Goal: Obtain resource: Download file/media

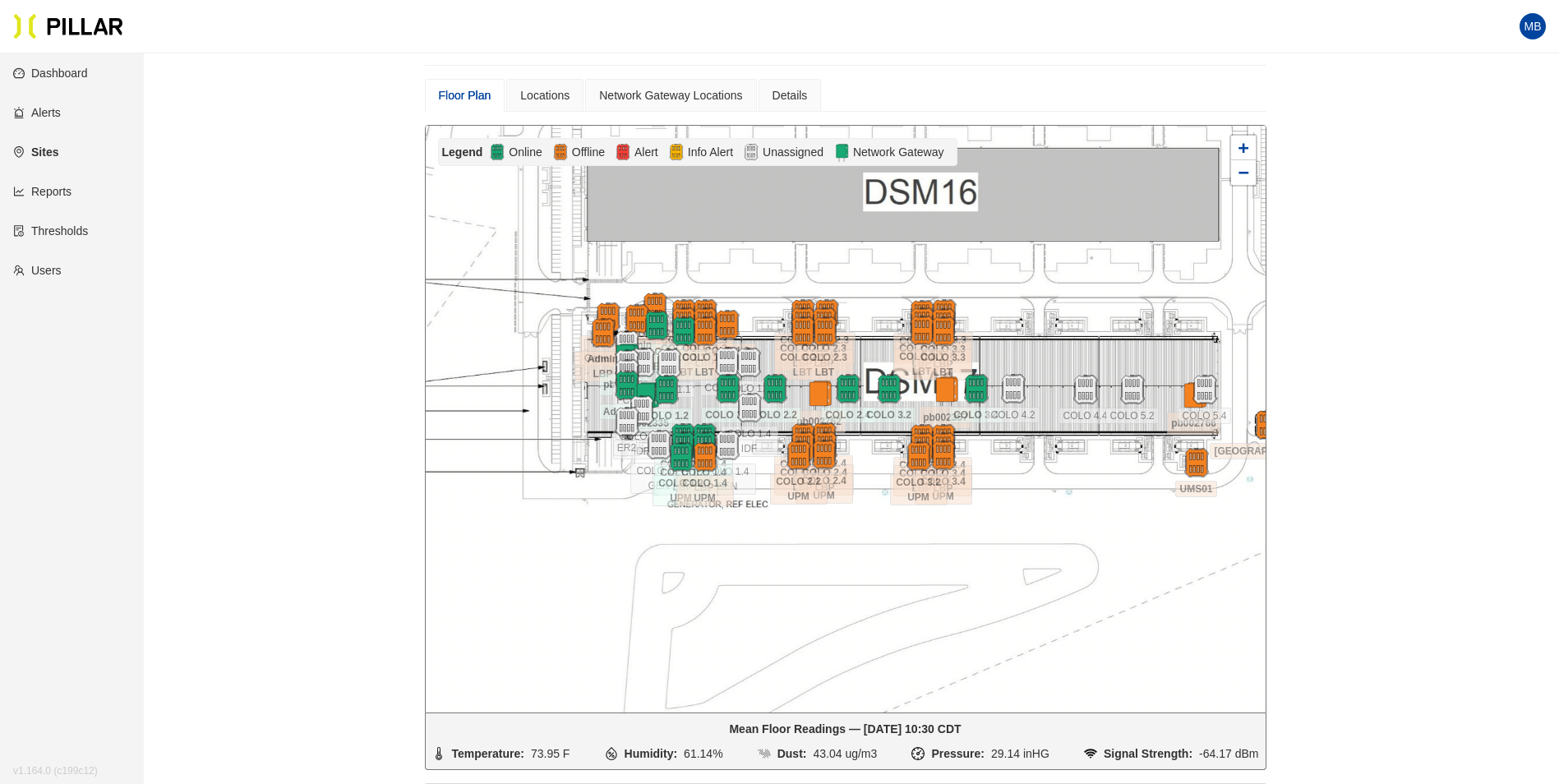
scroll to position [136, 0]
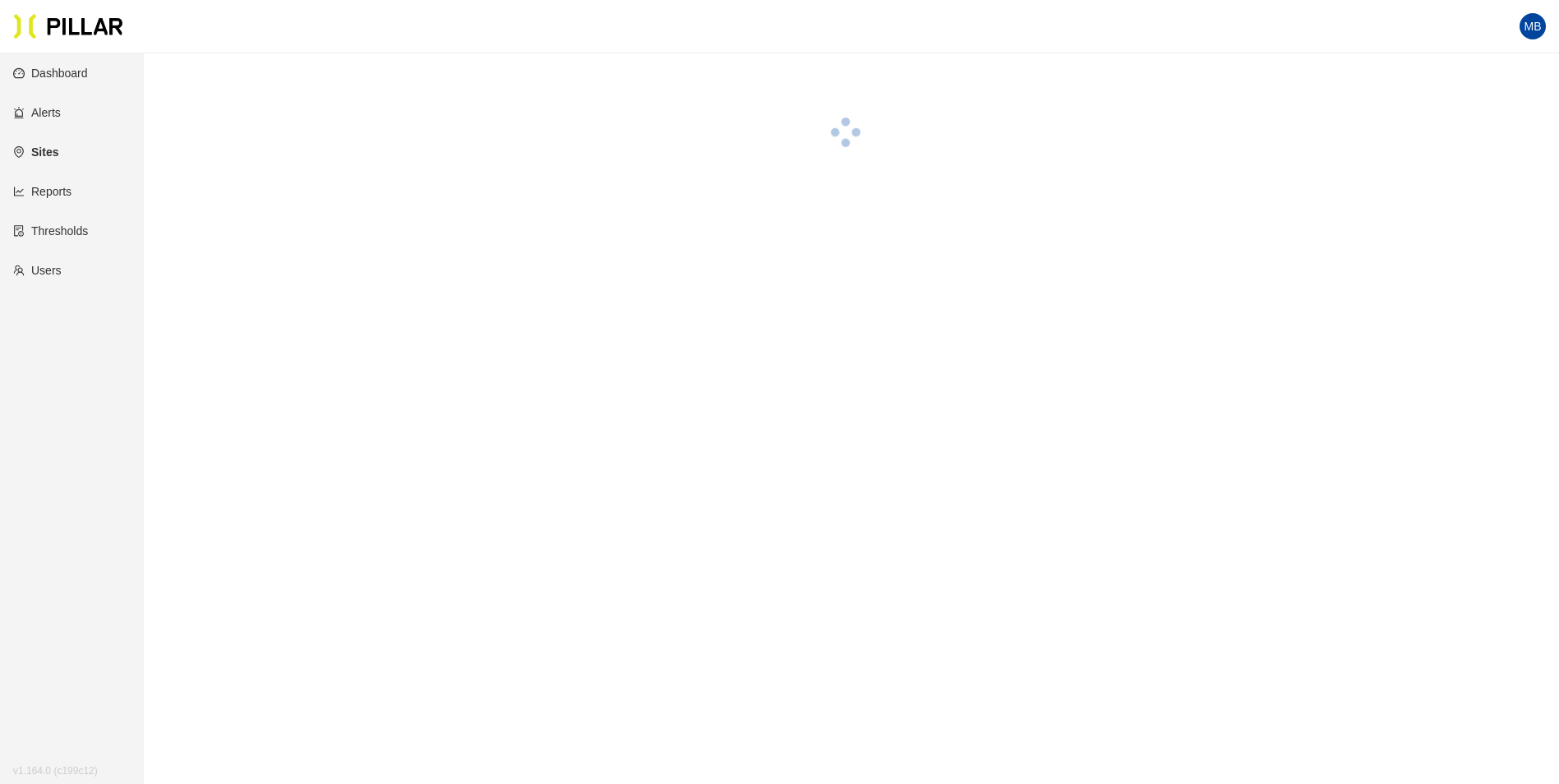
scroll to position [53, 0]
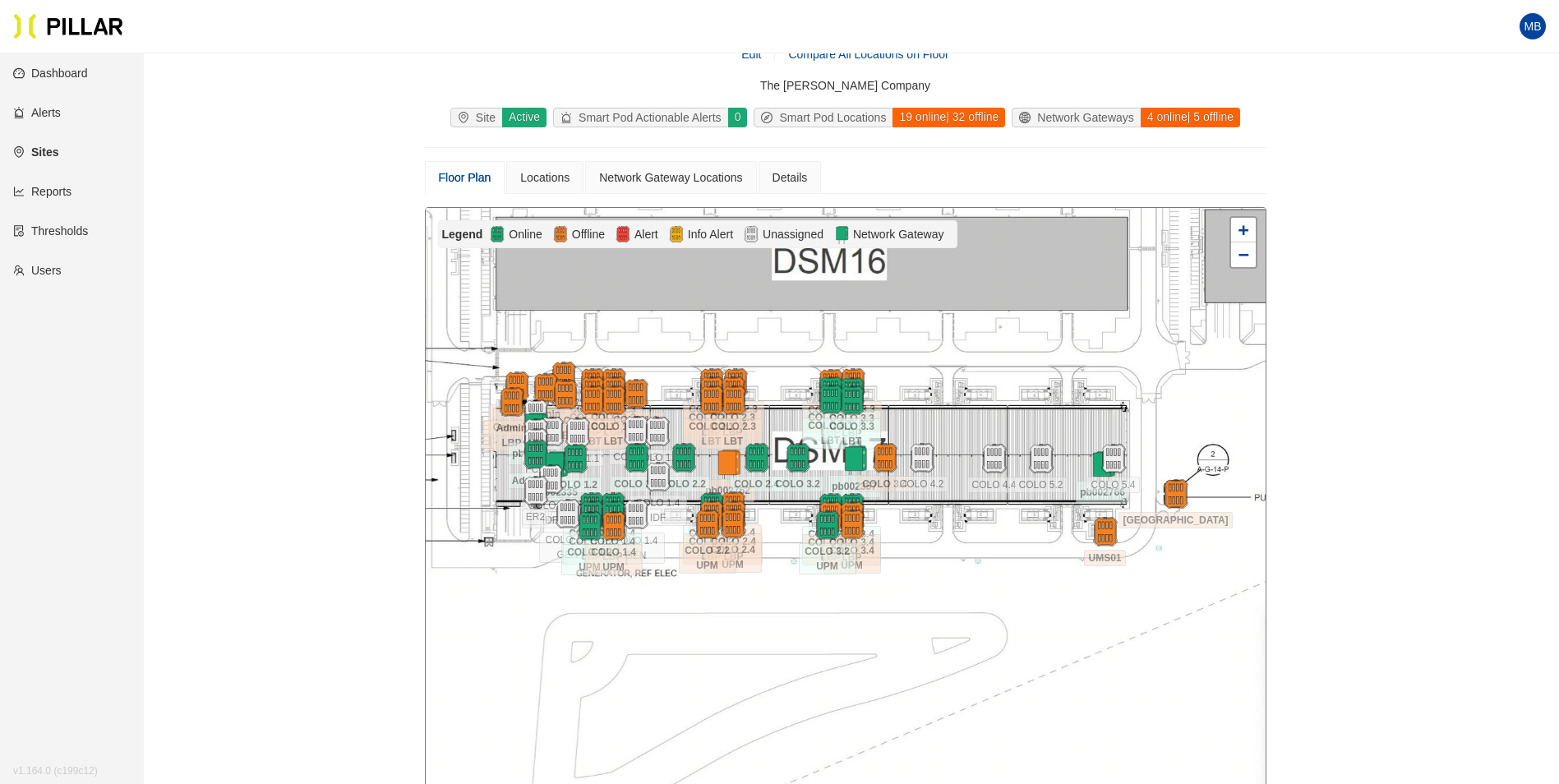
drag, startPoint x: 1077, startPoint y: 535, endPoint x: 986, endPoint y: 522, distance: 91.9
click at [986, 522] on div at bounding box center [845, 501] width 840 height 587
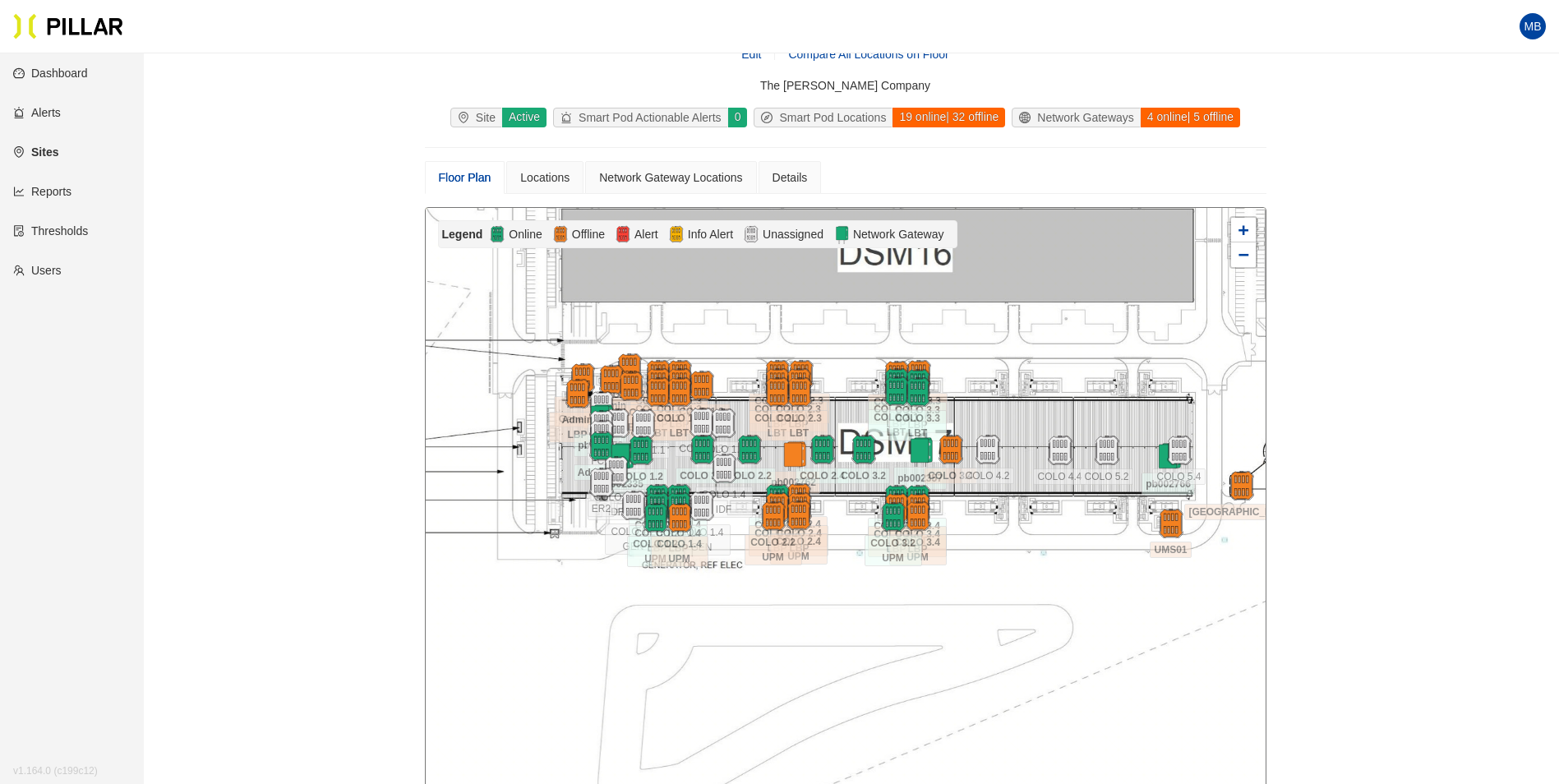
drag, startPoint x: 959, startPoint y: 416, endPoint x: 1024, endPoint y: 408, distance: 65.5
click at [1024, 408] on div at bounding box center [845, 501] width 840 height 587
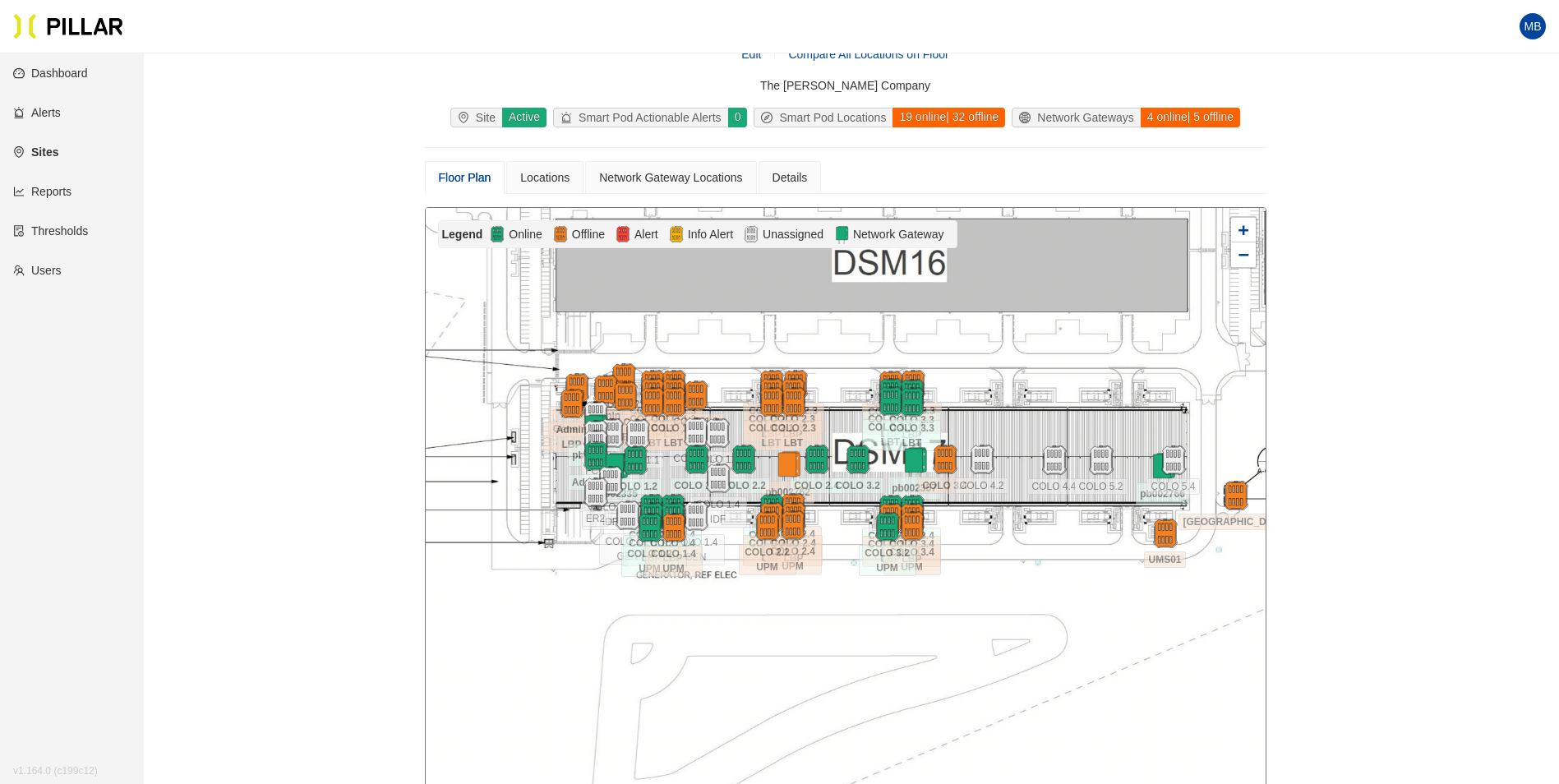
drag, startPoint x: 1128, startPoint y: 394, endPoint x: 1122, endPoint y: 405, distance: 12.5
click at [1122, 405] on div at bounding box center [845, 501] width 840 height 587
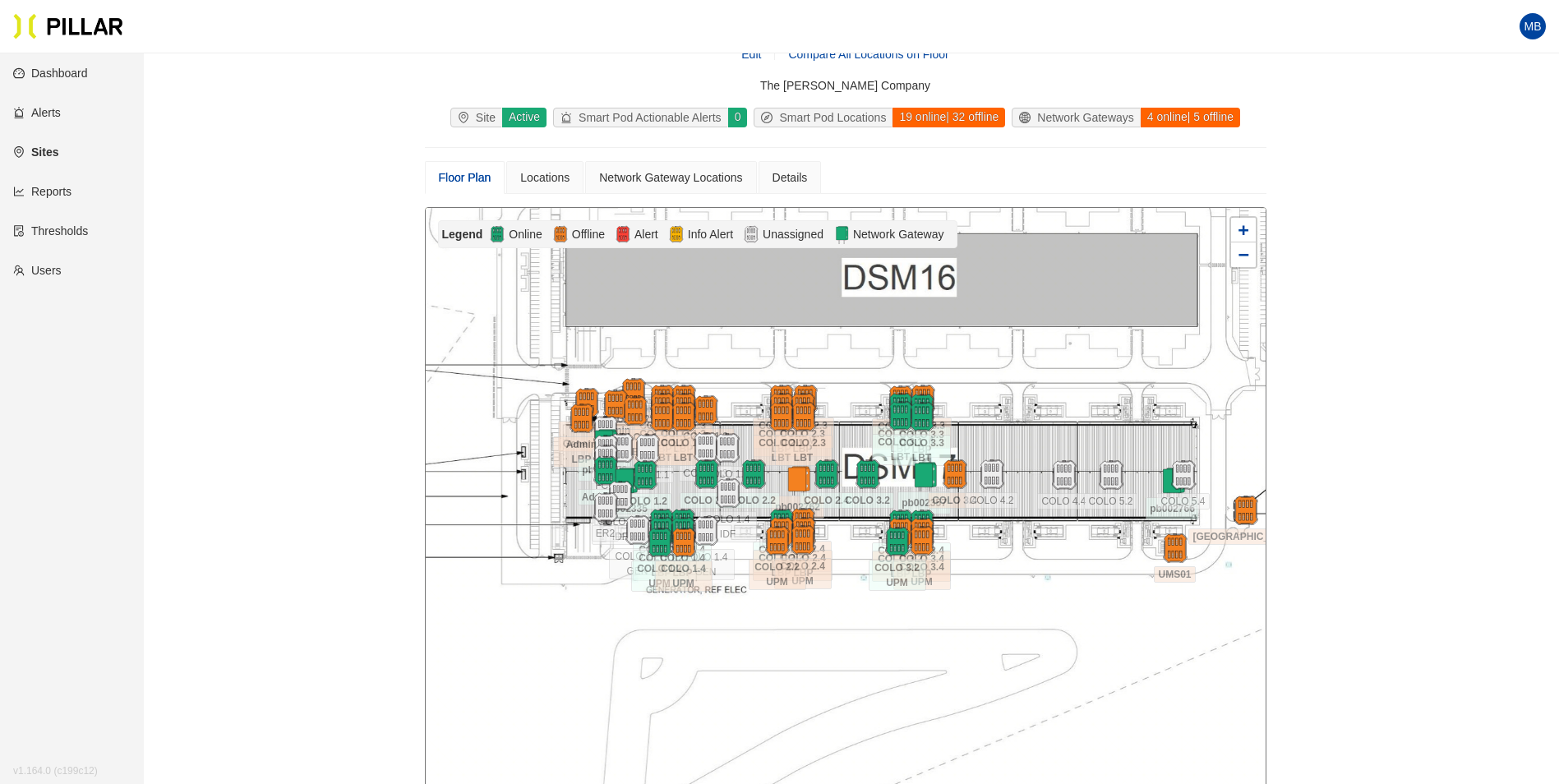
drag, startPoint x: 835, startPoint y: 374, endPoint x: 844, endPoint y: 388, distance: 16.6
click at [844, 388] on div at bounding box center [845, 501] width 840 height 587
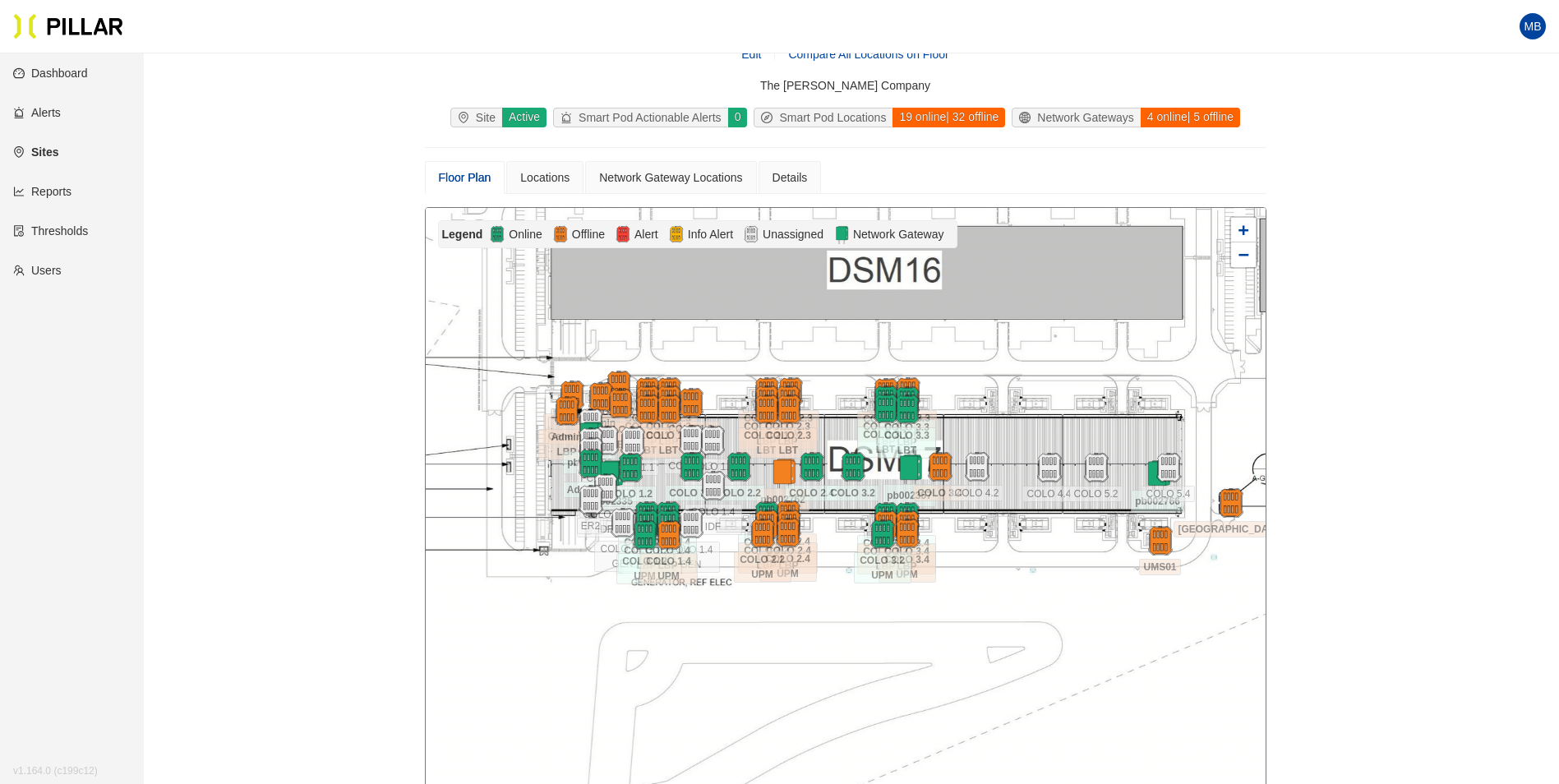
click at [1060, 431] on div at bounding box center [845, 501] width 840 height 587
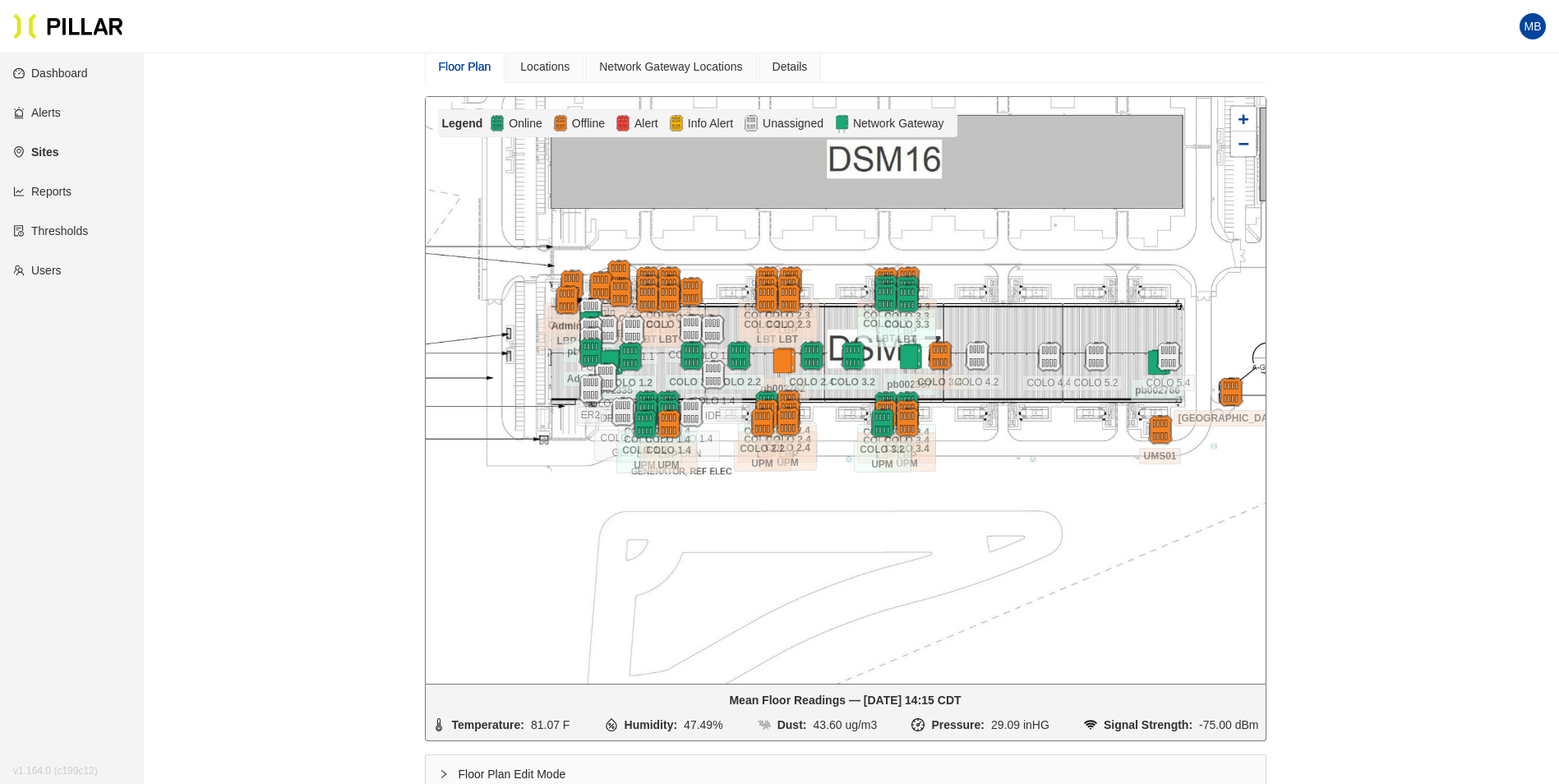
scroll to position [136, 0]
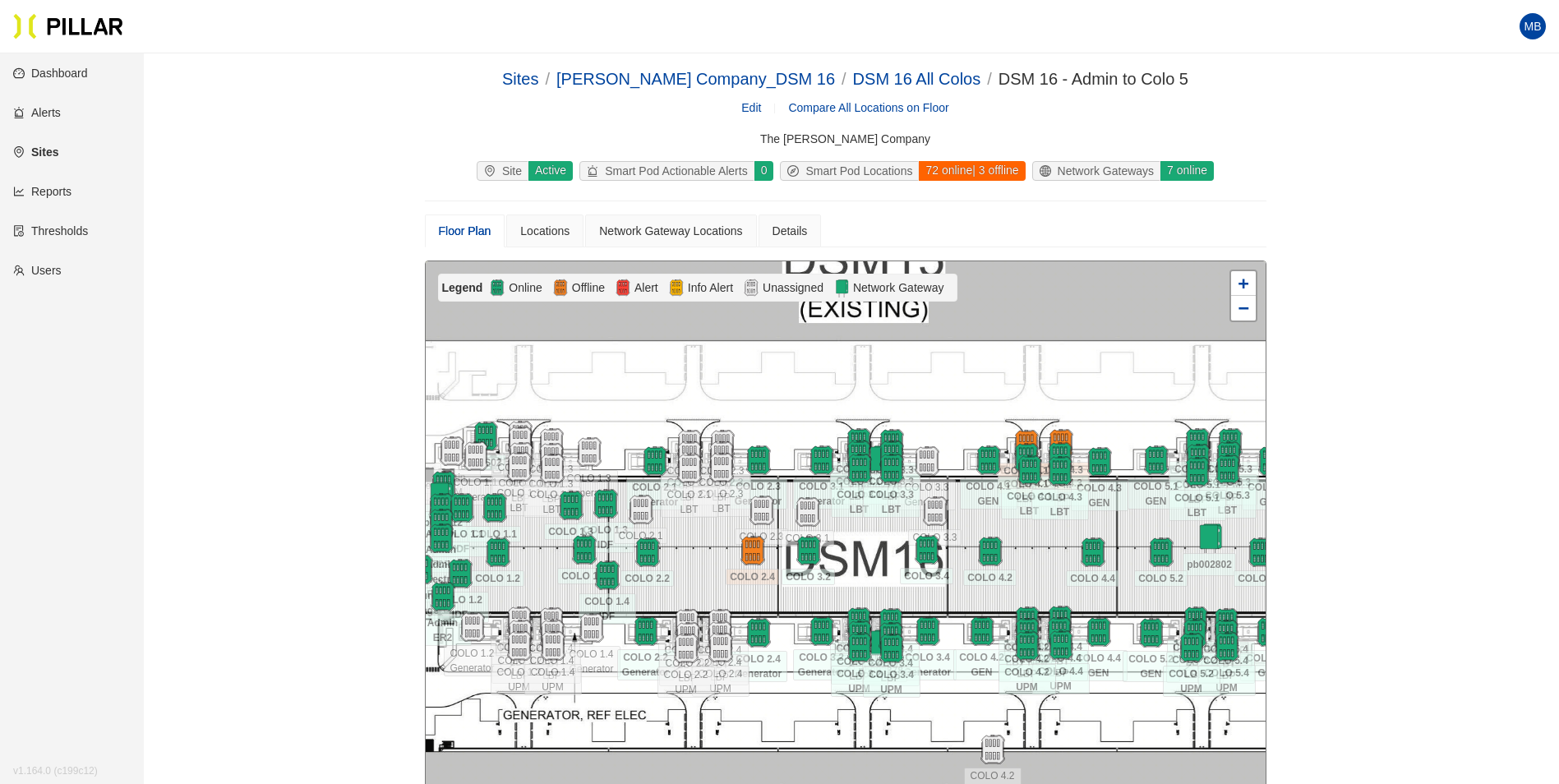
scroll to position [165, 0]
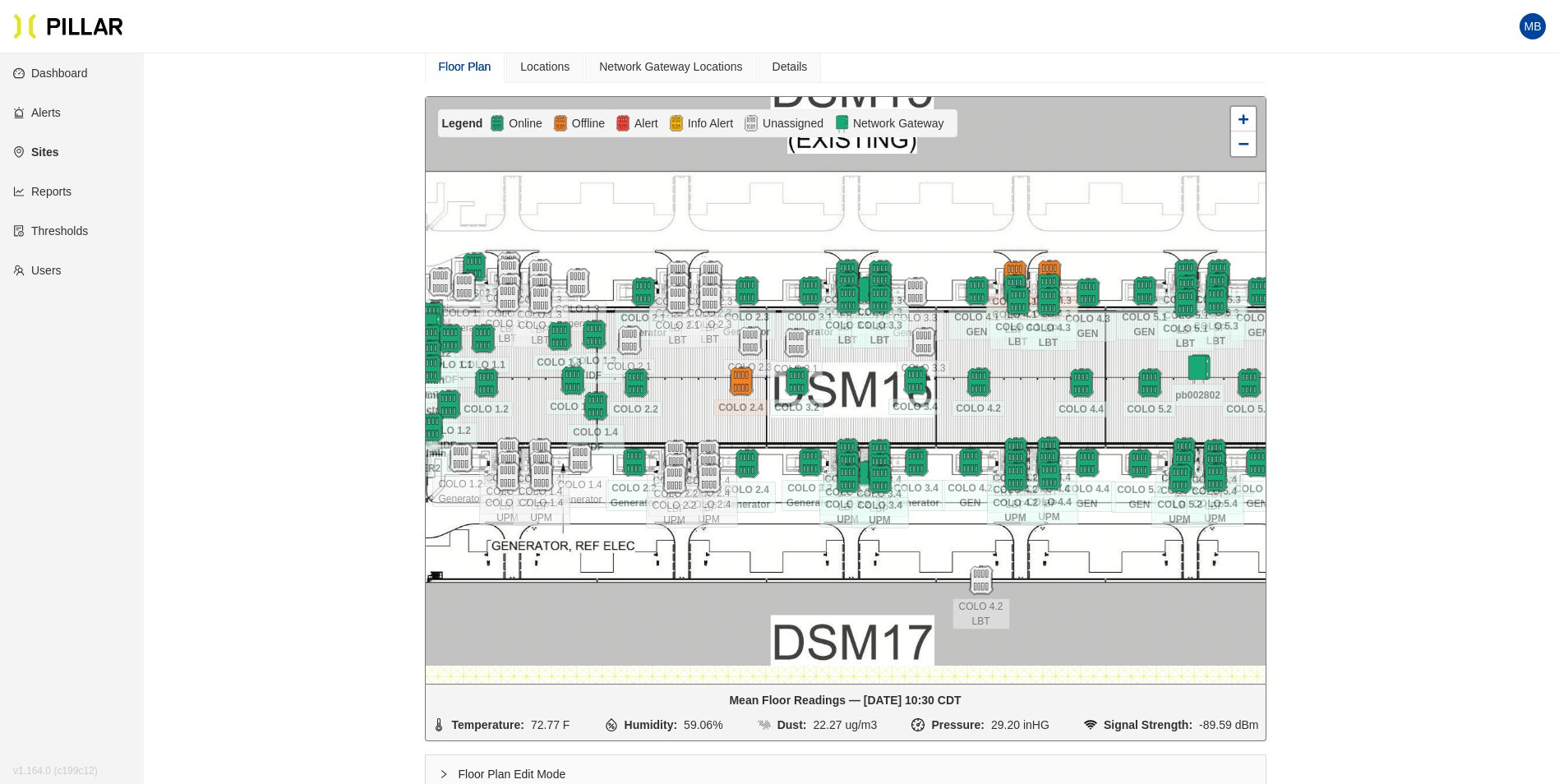
drag, startPoint x: 1048, startPoint y: 396, endPoint x: 1036, endPoint y: 391, distance: 13.0
click at [1036, 391] on div at bounding box center [845, 390] width 840 height 587
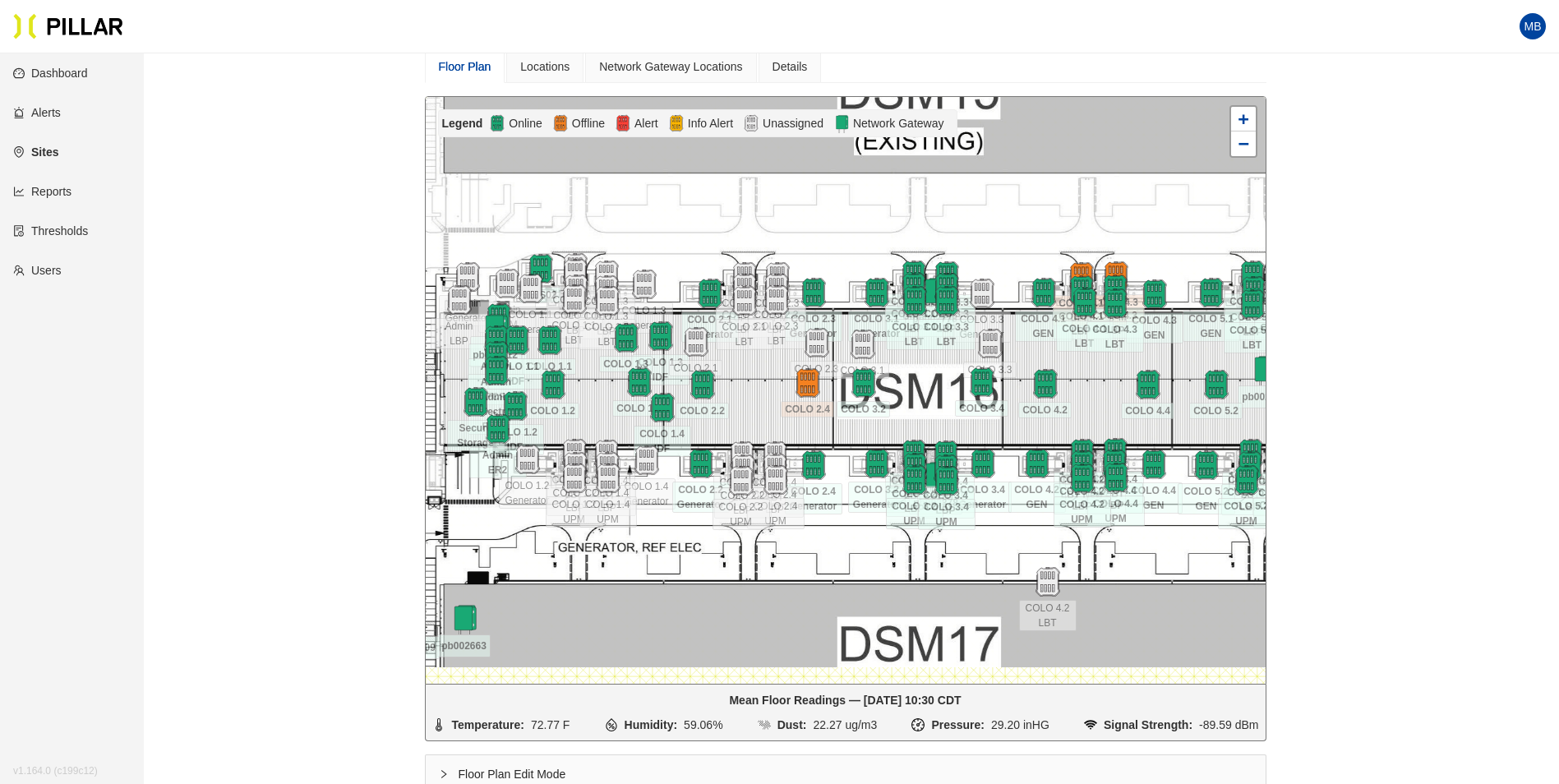
drag, startPoint x: 1036, startPoint y: 391, endPoint x: 1103, endPoint y: 393, distance: 67.0
click at [1103, 393] on div at bounding box center [845, 390] width 840 height 587
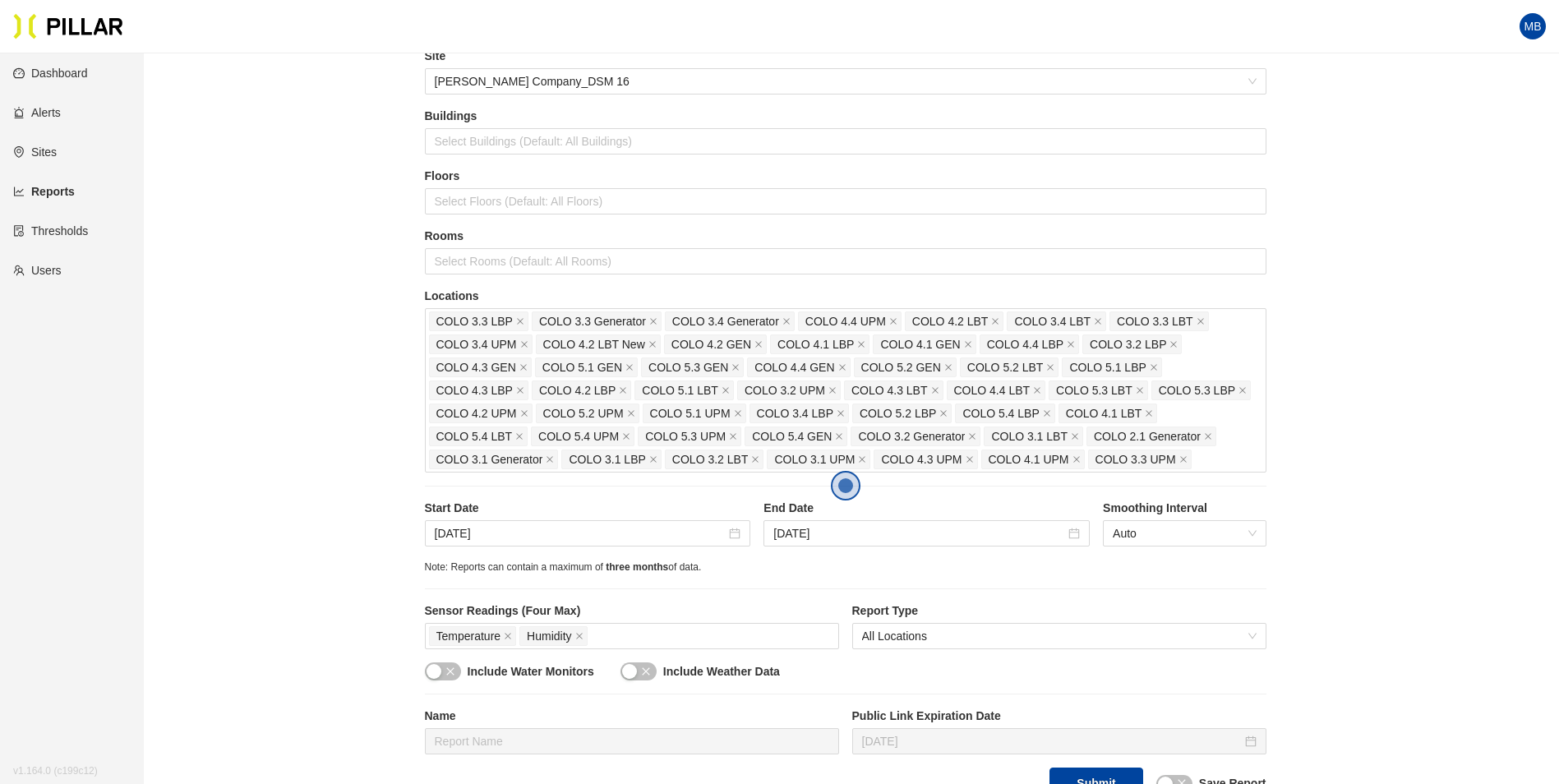
scroll to position [165, 0]
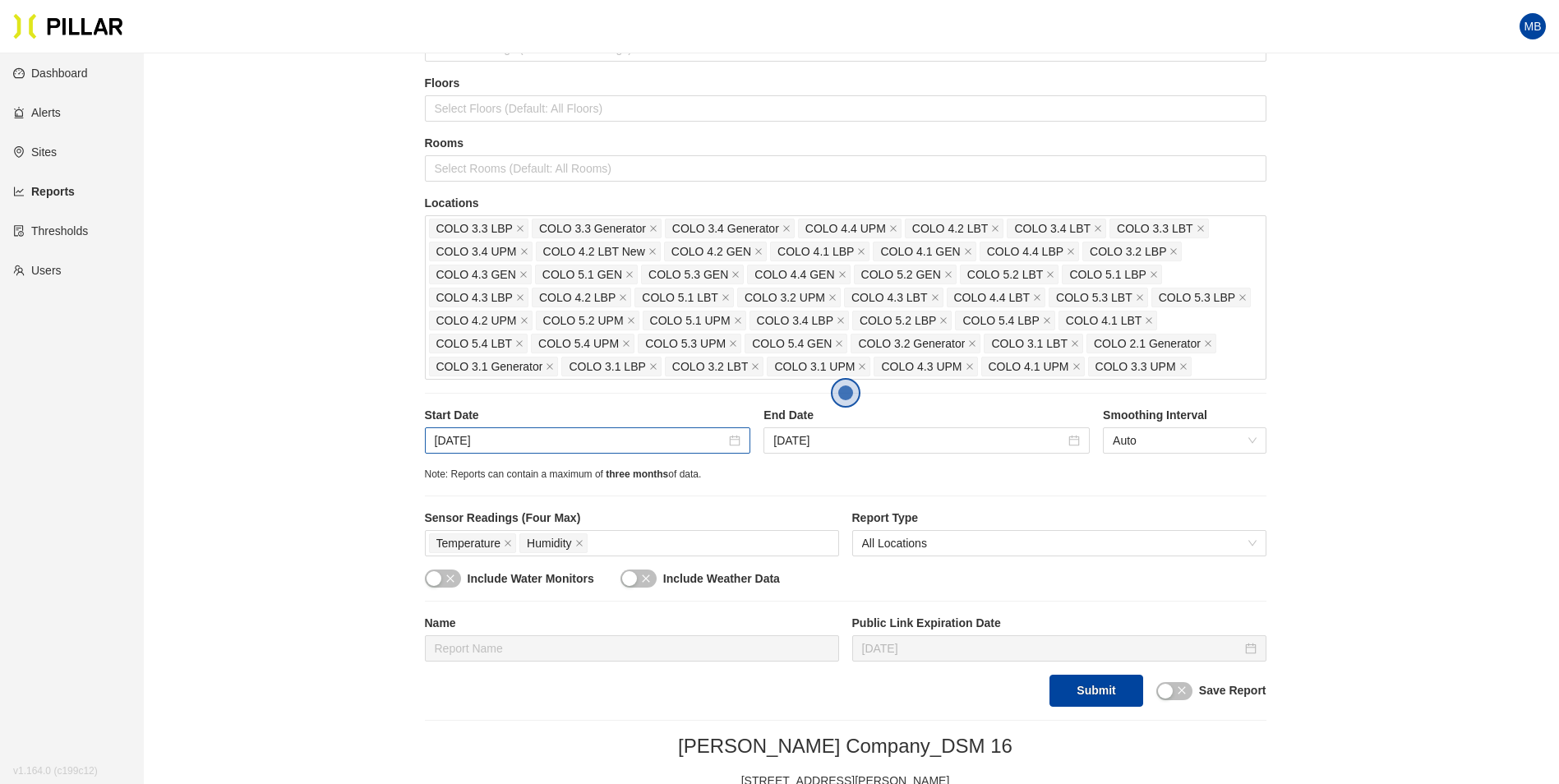
click at [511, 450] on div "Sep 24, 2025" at bounding box center [588, 439] width 326 height 26
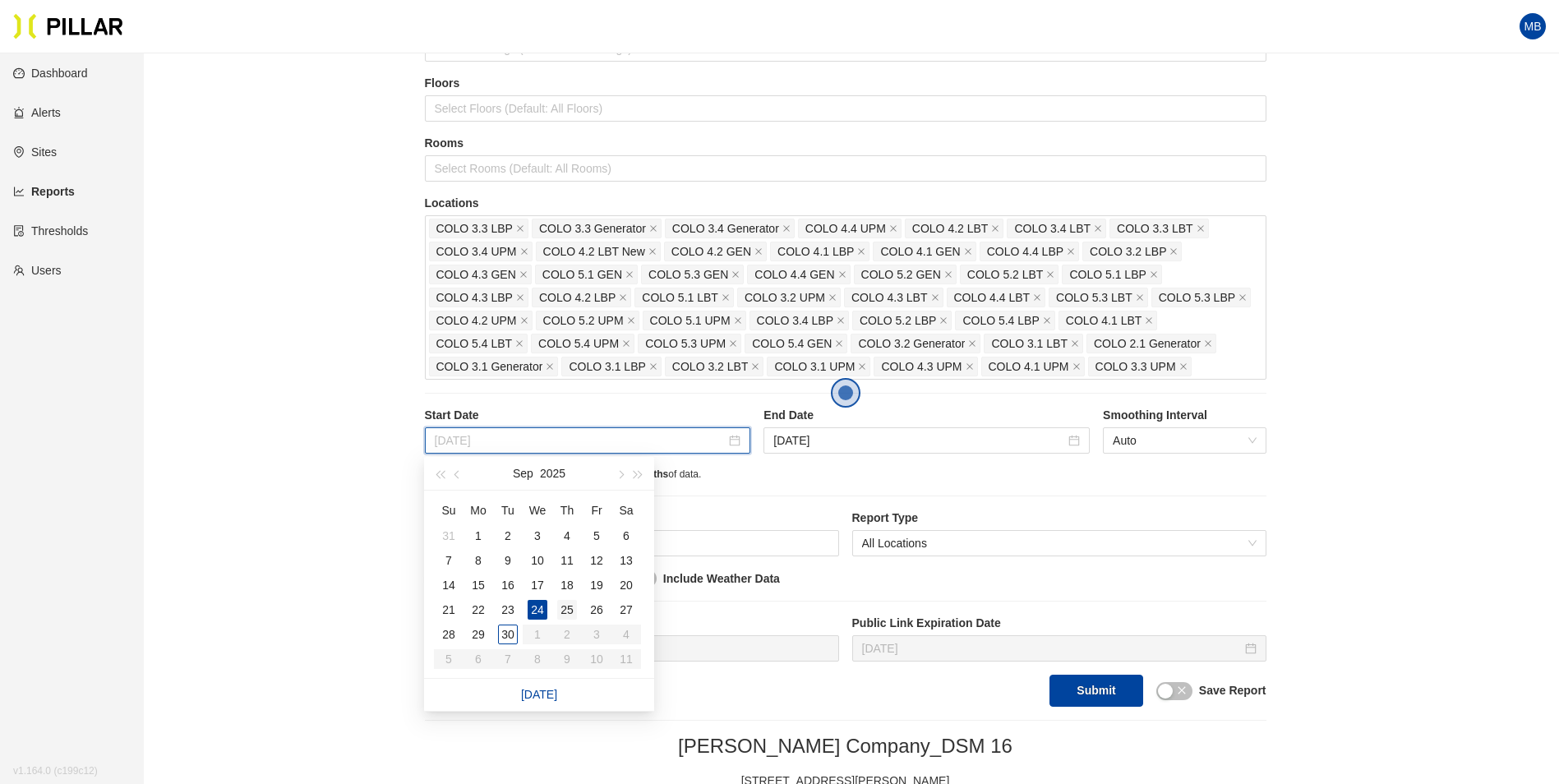
type input "Sep 25, 2025"
drag, startPoint x: 567, startPoint y: 606, endPoint x: 692, endPoint y: 511, distance: 157.0
click at [567, 606] on div "25" at bounding box center [566, 610] width 19 height 19
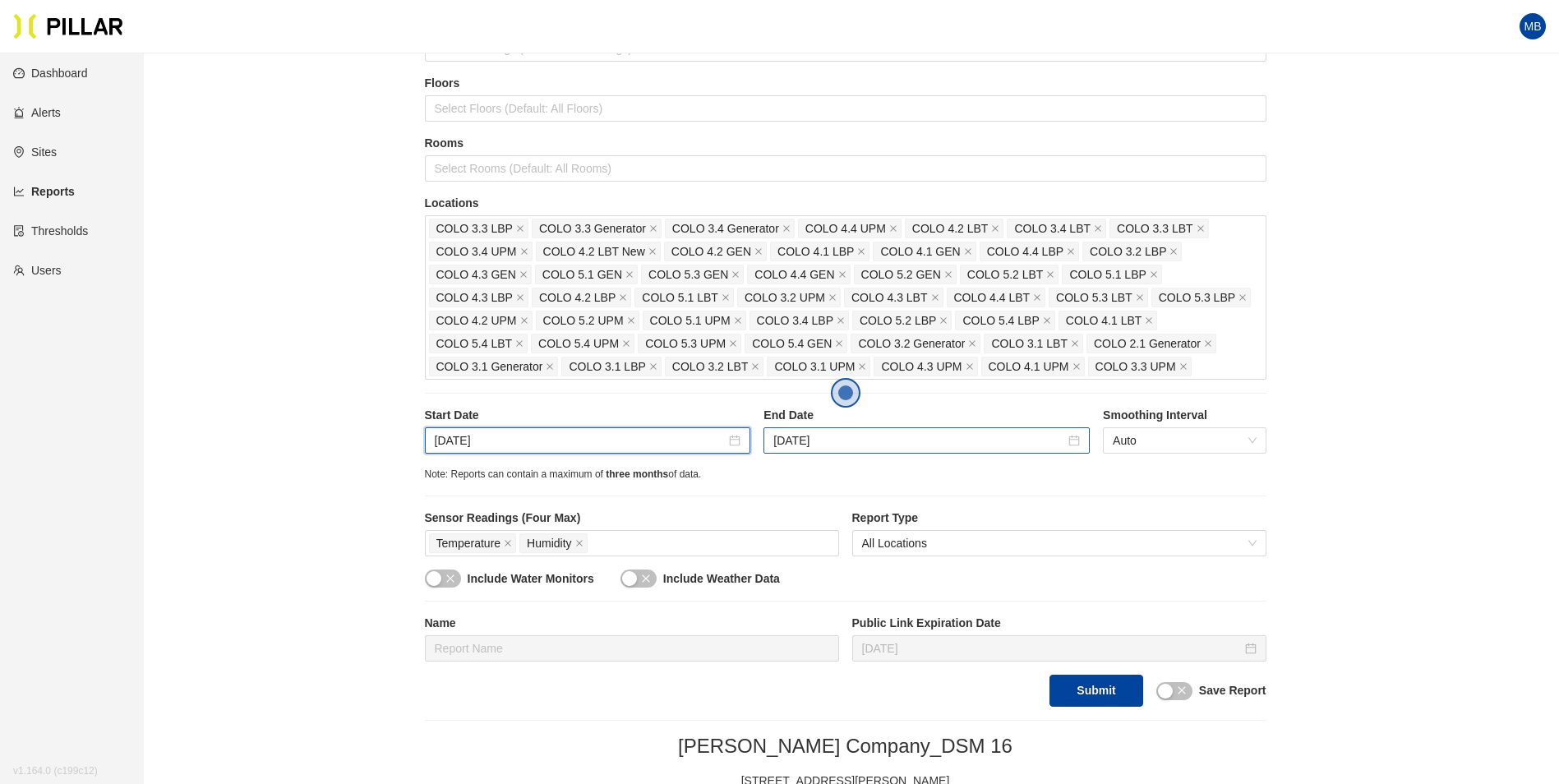
click at [862, 430] on div "[DATE]" at bounding box center [927, 439] width 326 height 26
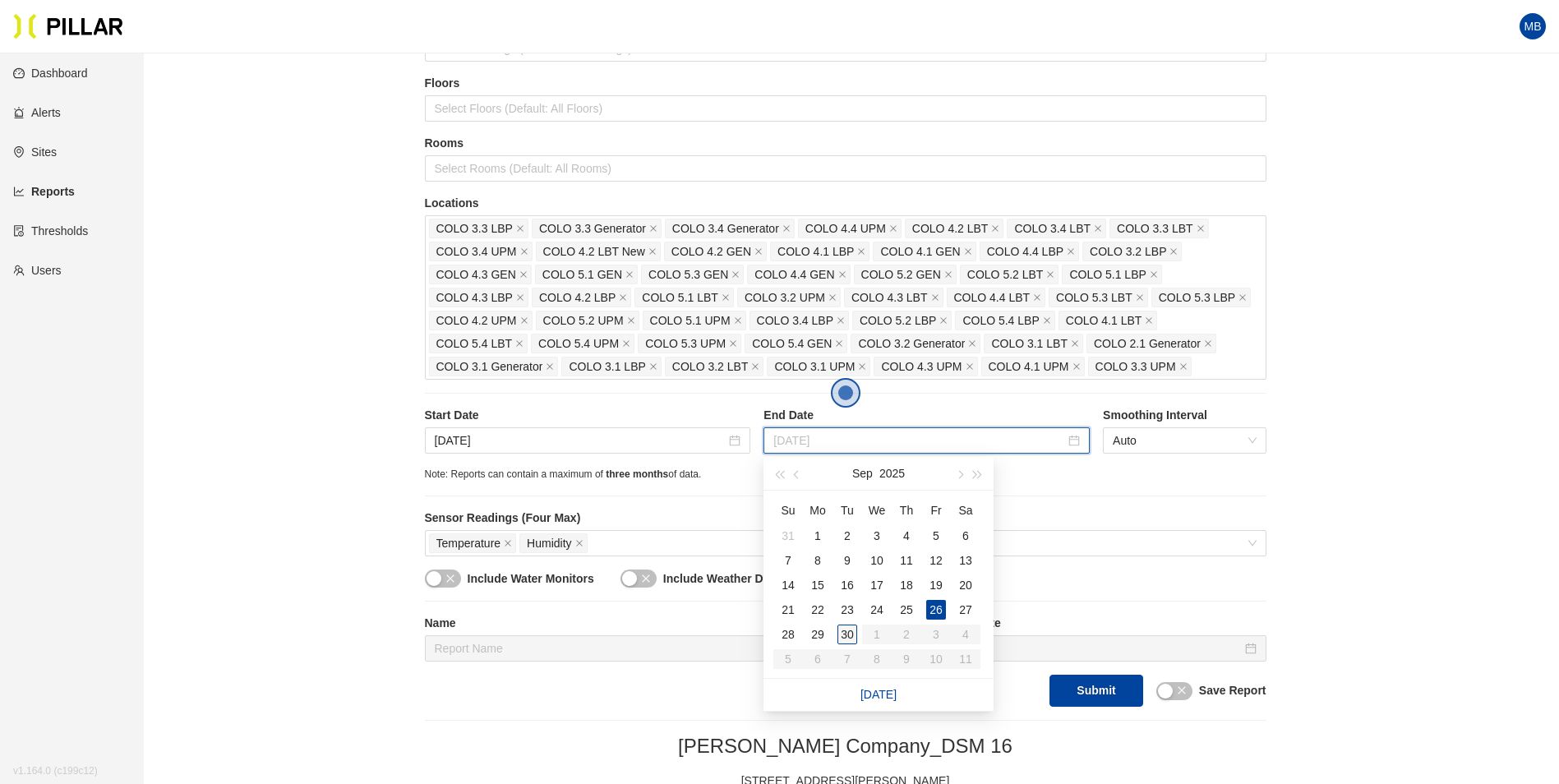
type input "[DATE]"
click at [845, 635] on div "30" at bounding box center [847, 634] width 19 height 19
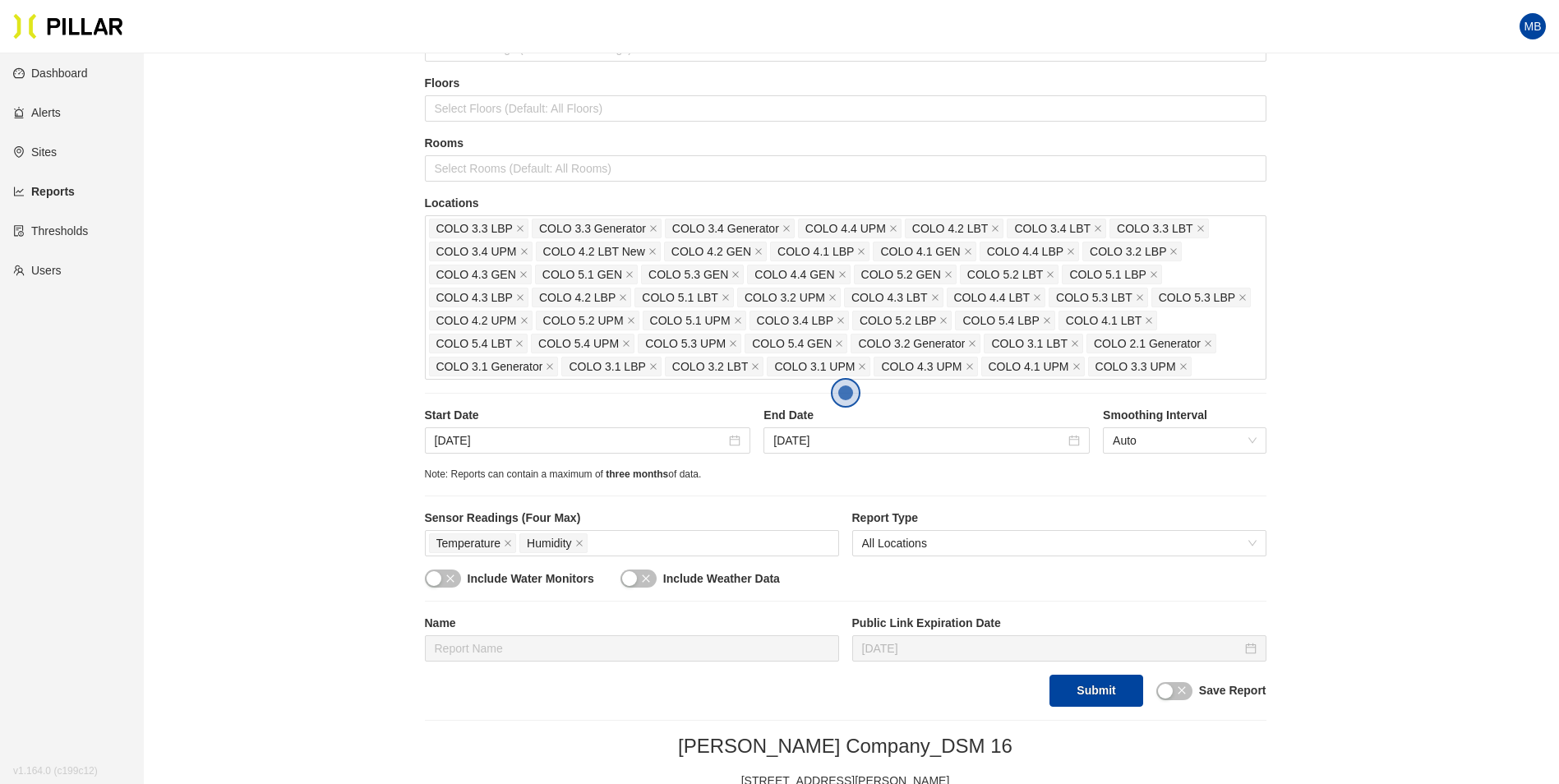
click at [725, 477] on div "Note: Reports can contain a maximum of three months of data." at bounding box center [845, 474] width 841 height 15
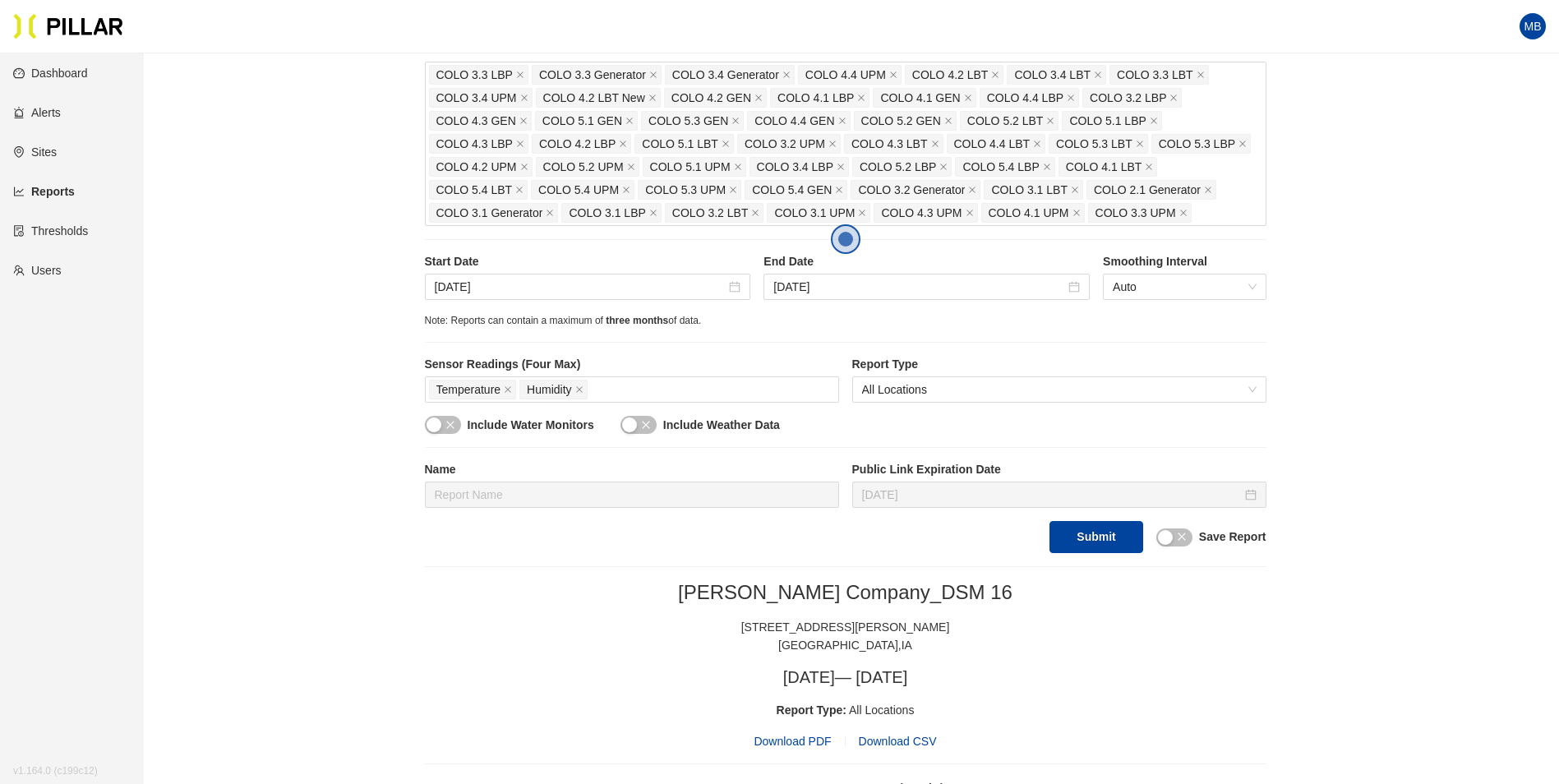
scroll to position [329, 0]
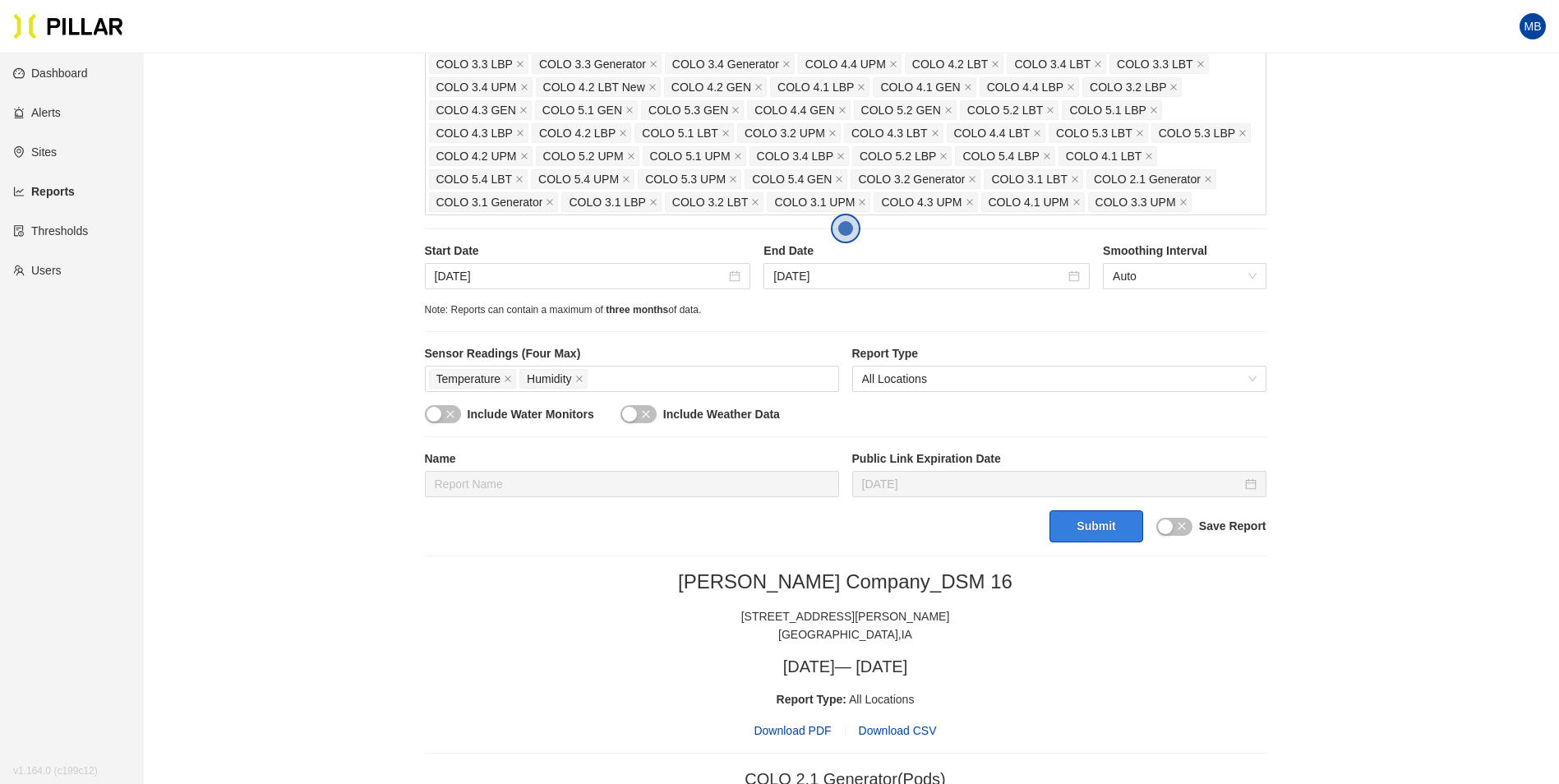
click at [1113, 527] on button "Submit" at bounding box center [1096, 526] width 93 height 32
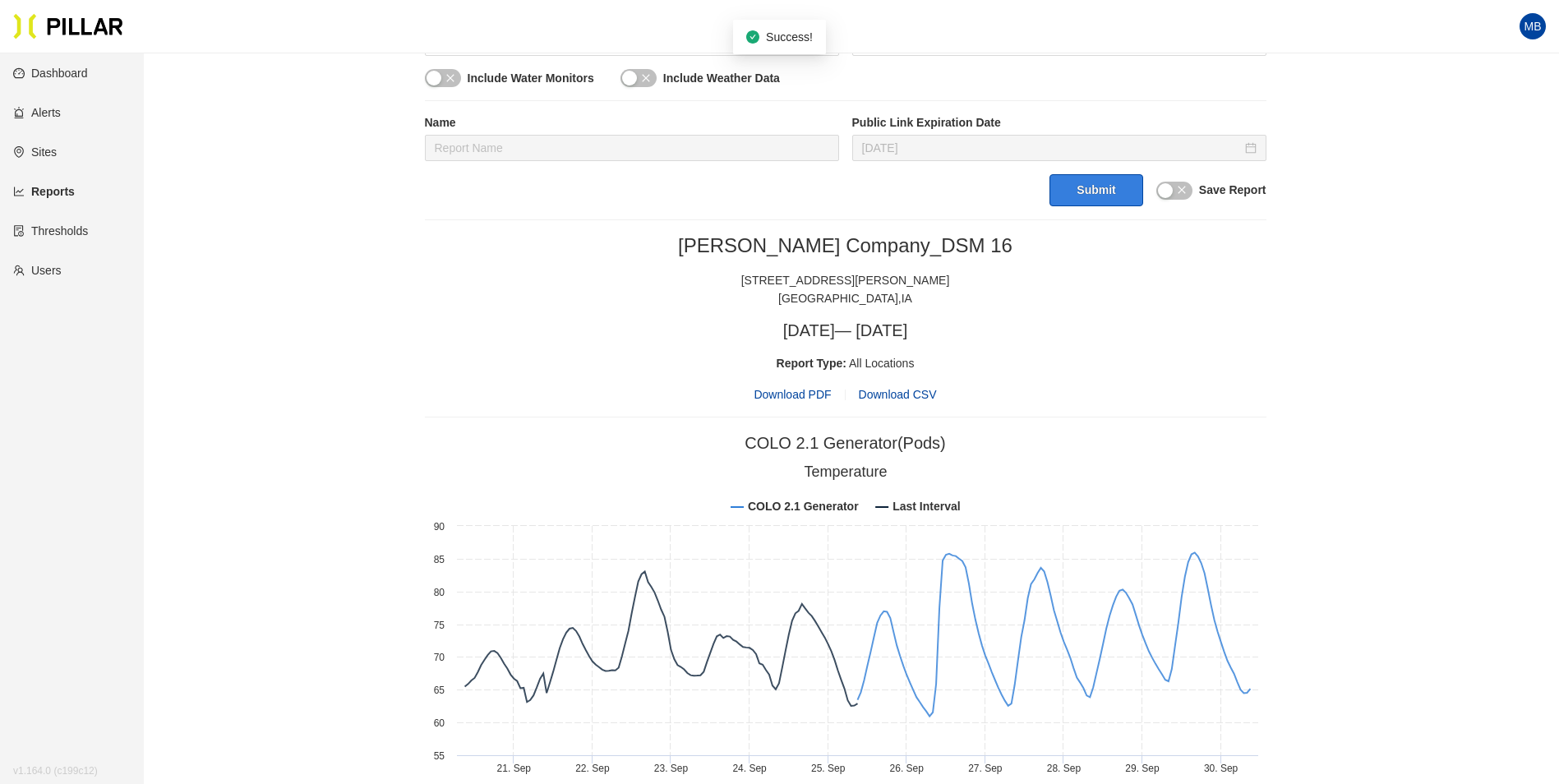
scroll to position [739, 0]
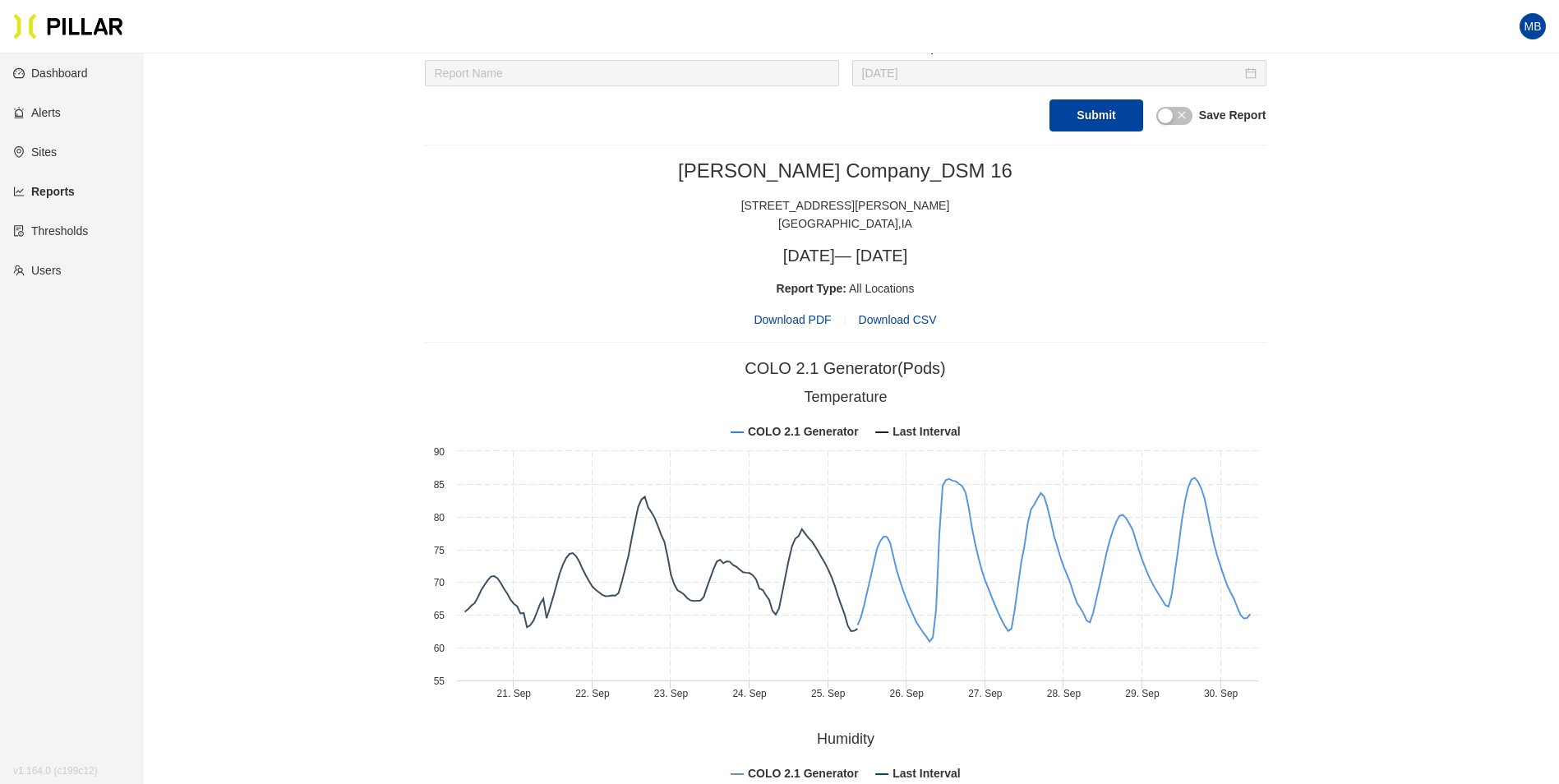
click at [805, 317] on span "Download PDF" at bounding box center [792, 319] width 77 height 18
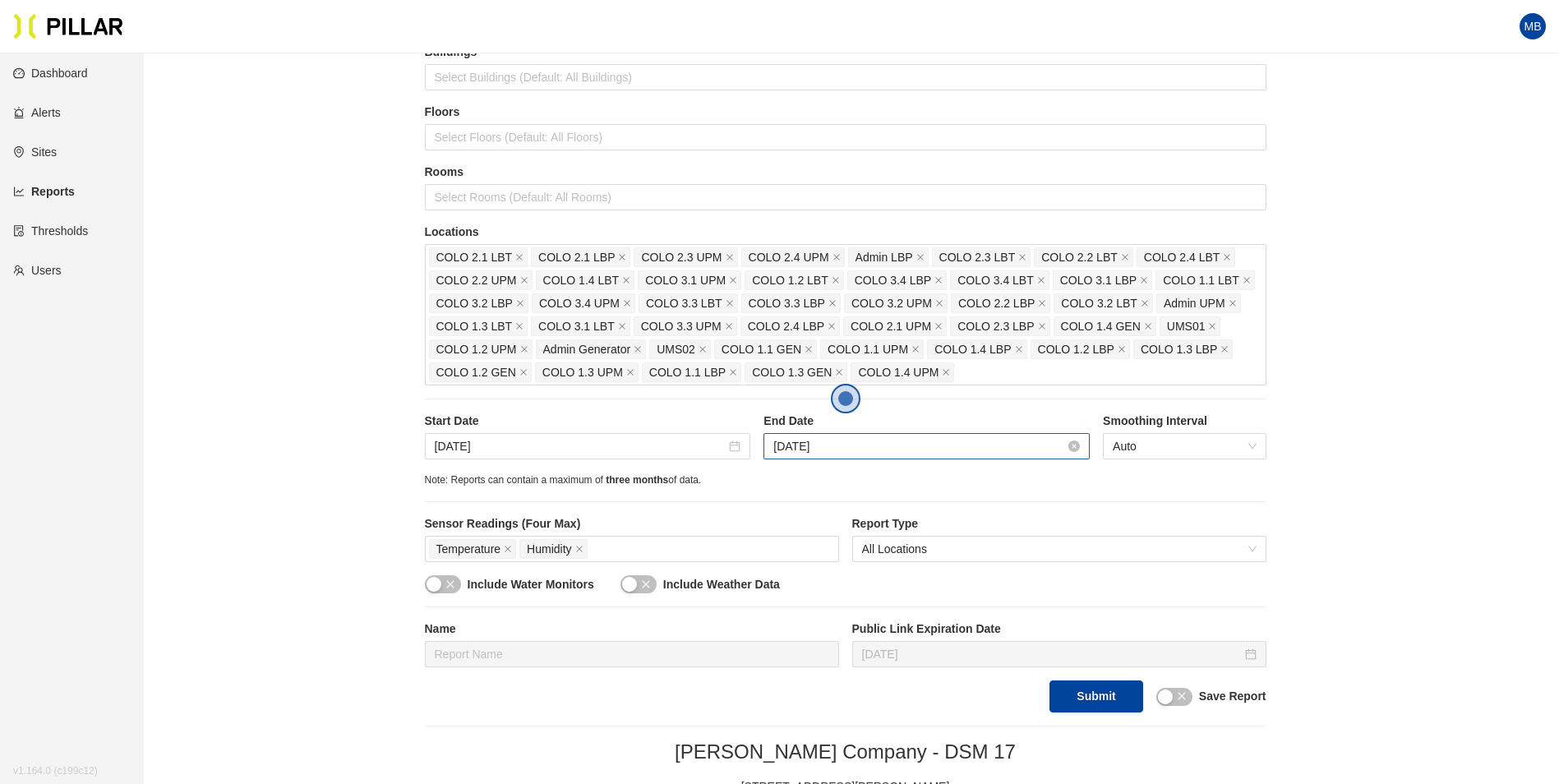
scroll to position [165, 0]
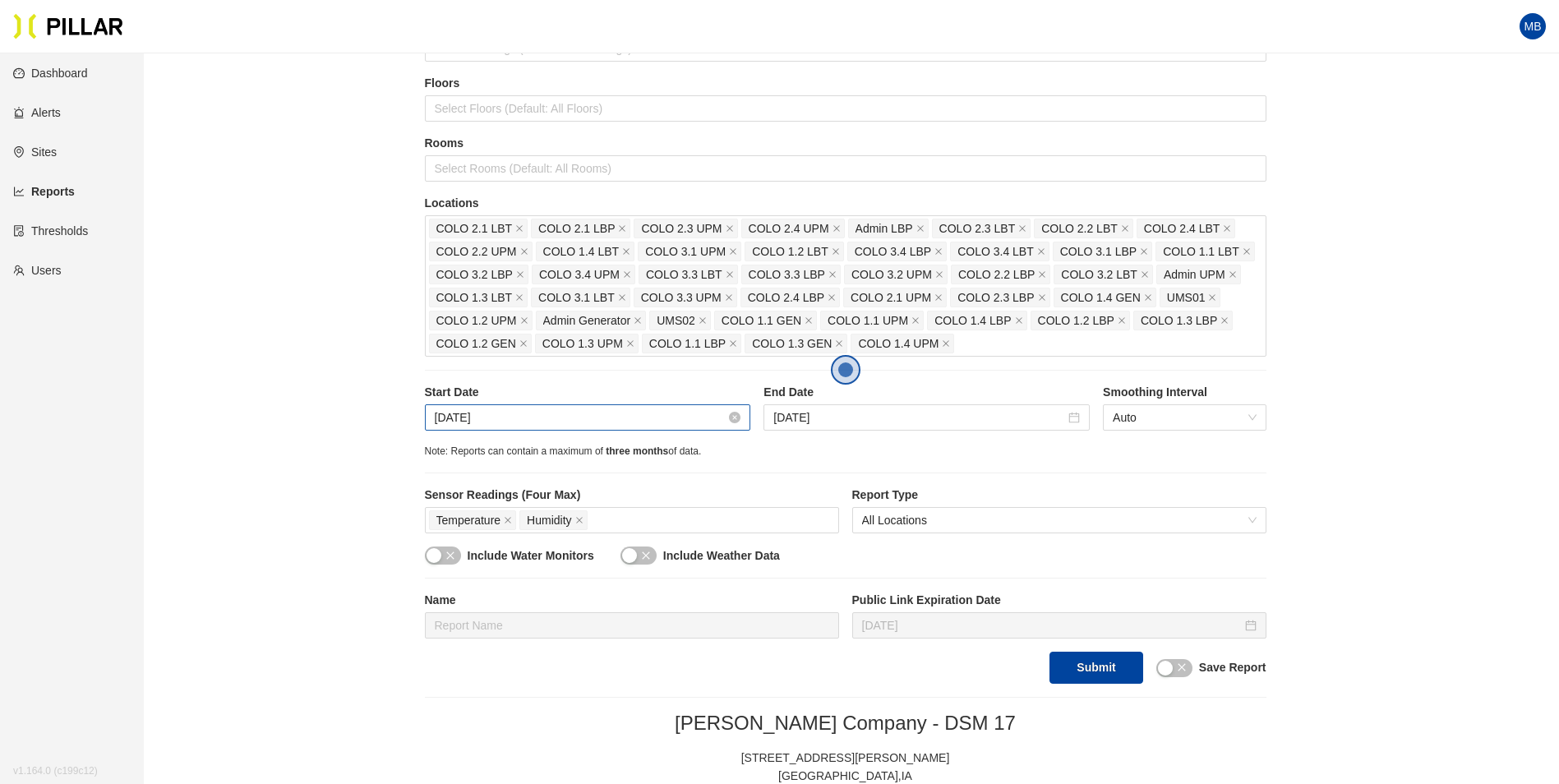
click at [617, 413] on input "[DATE]" at bounding box center [580, 417] width 291 height 18
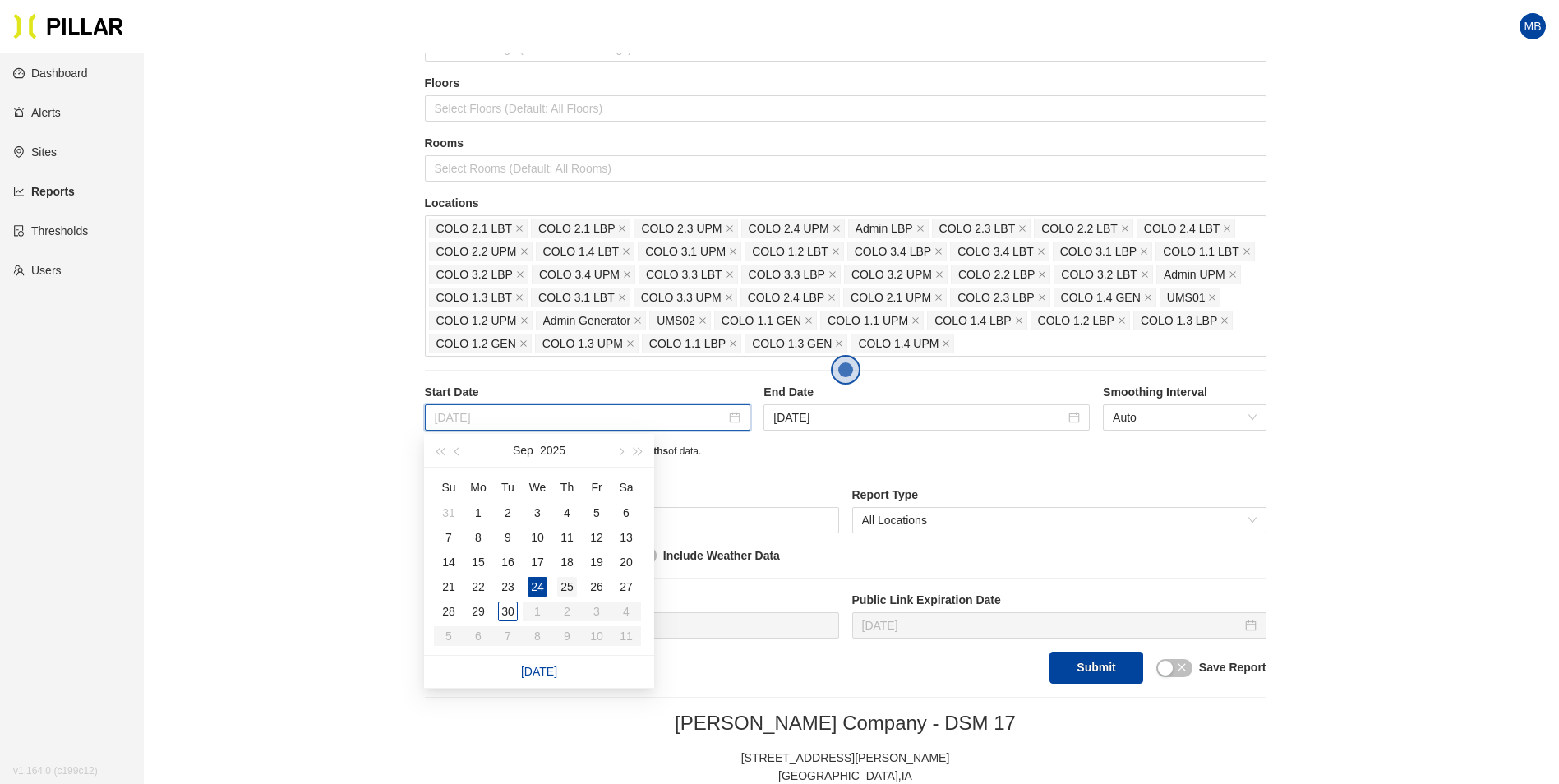
type input "[DATE]"
click at [568, 594] on div "25" at bounding box center [566, 587] width 19 height 19
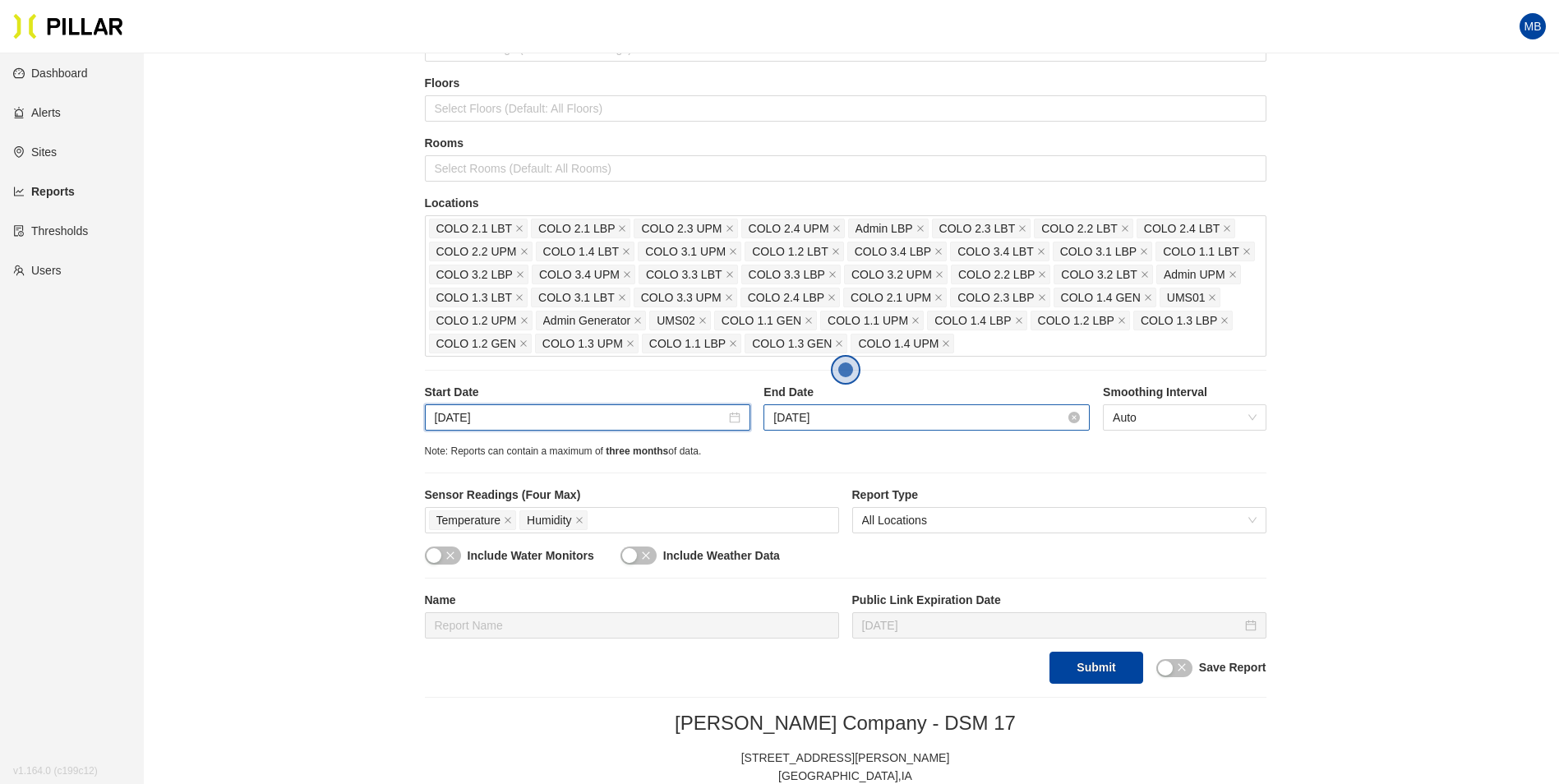
click at [914, 414] on input "[DATE]" at bounding box center [919, 417] width 291 height 18
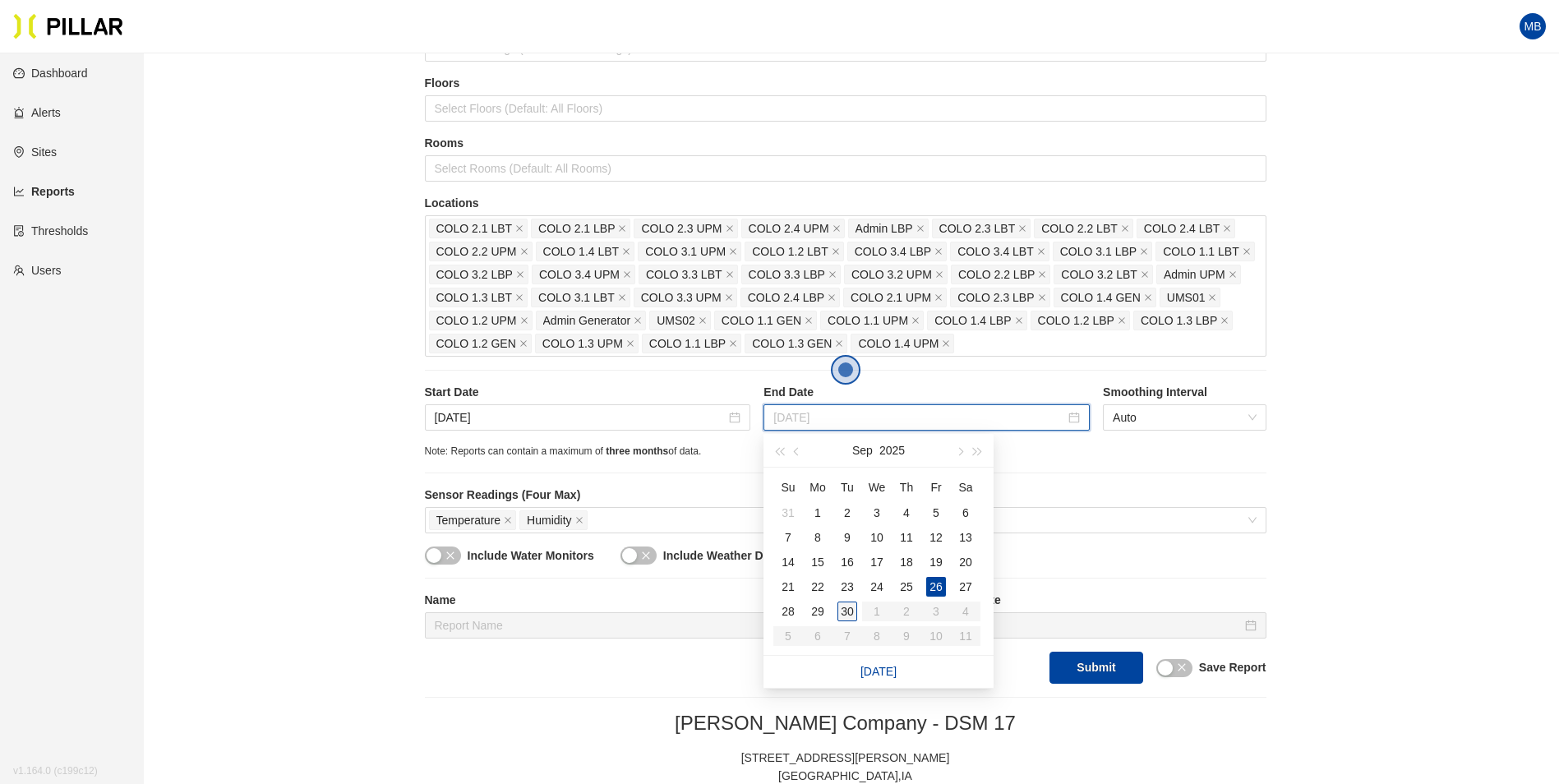
type input "[DATE]"
drag, startPoint x: 846, startPoint y: 608, endPoint x: 1158, endPoint y: 478, distance: 338.0
click at [846, 609] on div "30" at bounding box center [847, 611] width 19 height 19
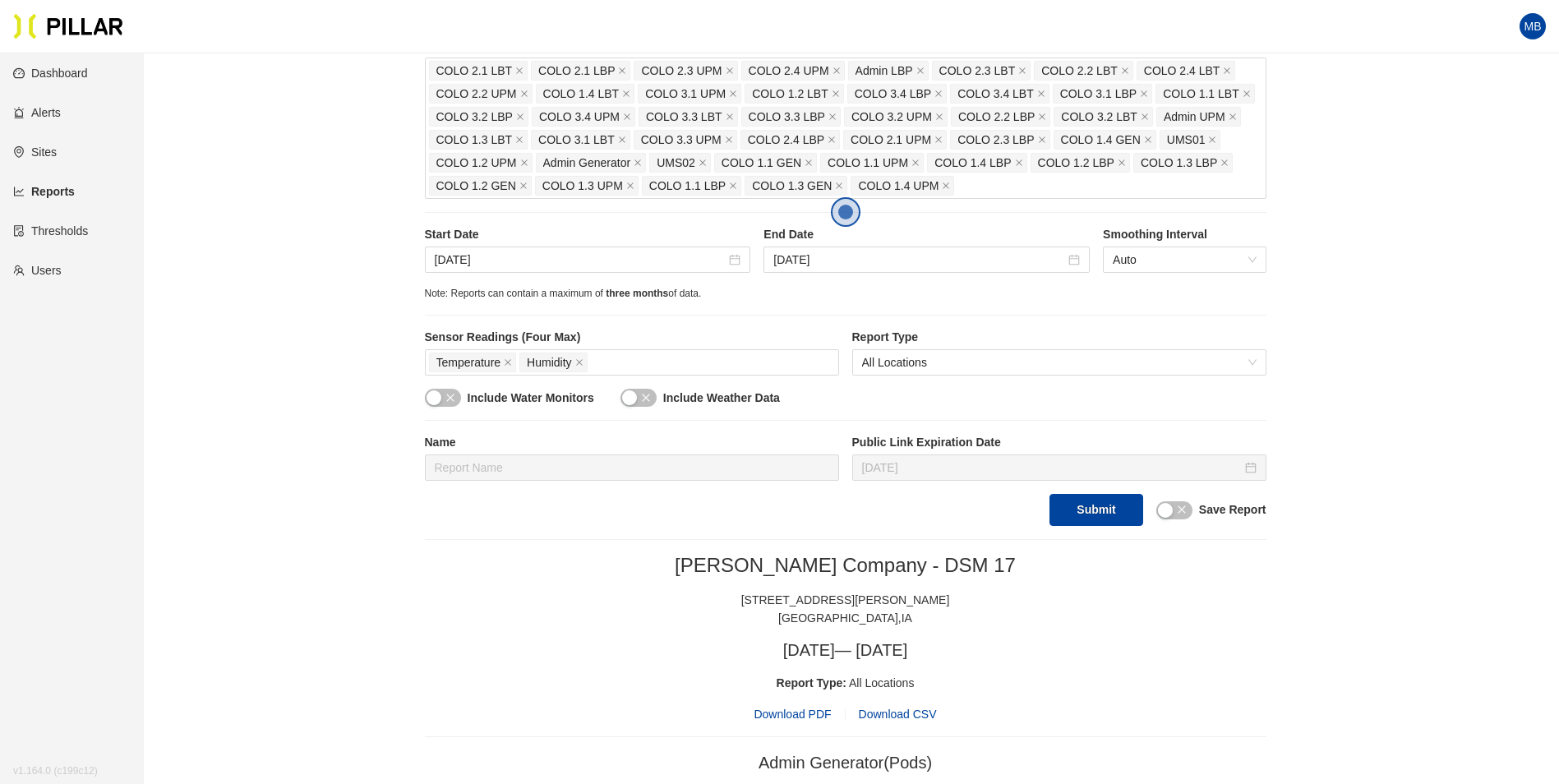
scroll to position [329, 0]
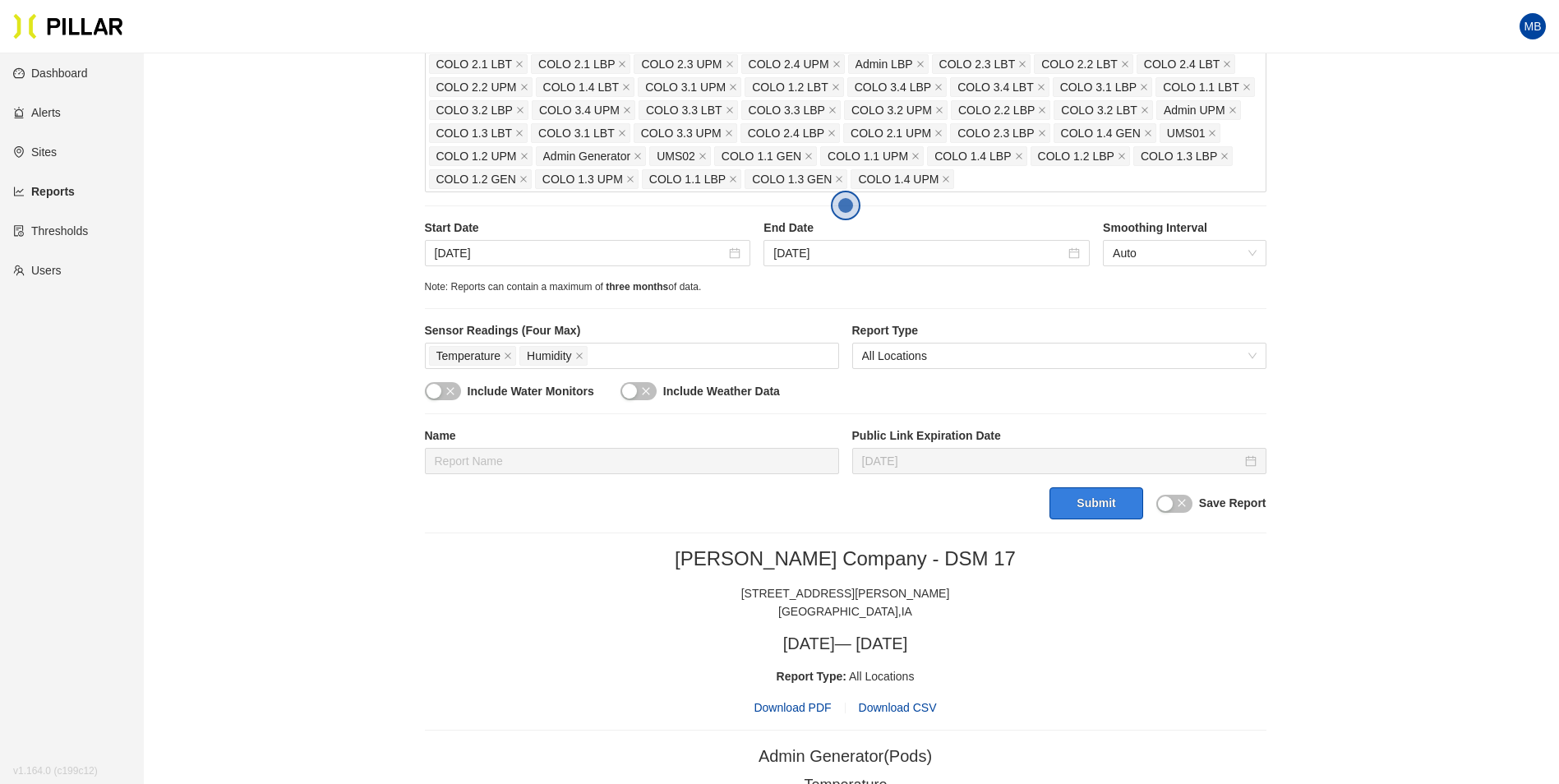
click at [1085, 502] on button "Submit" at bounding box center [1096, 502] width 93 height 32
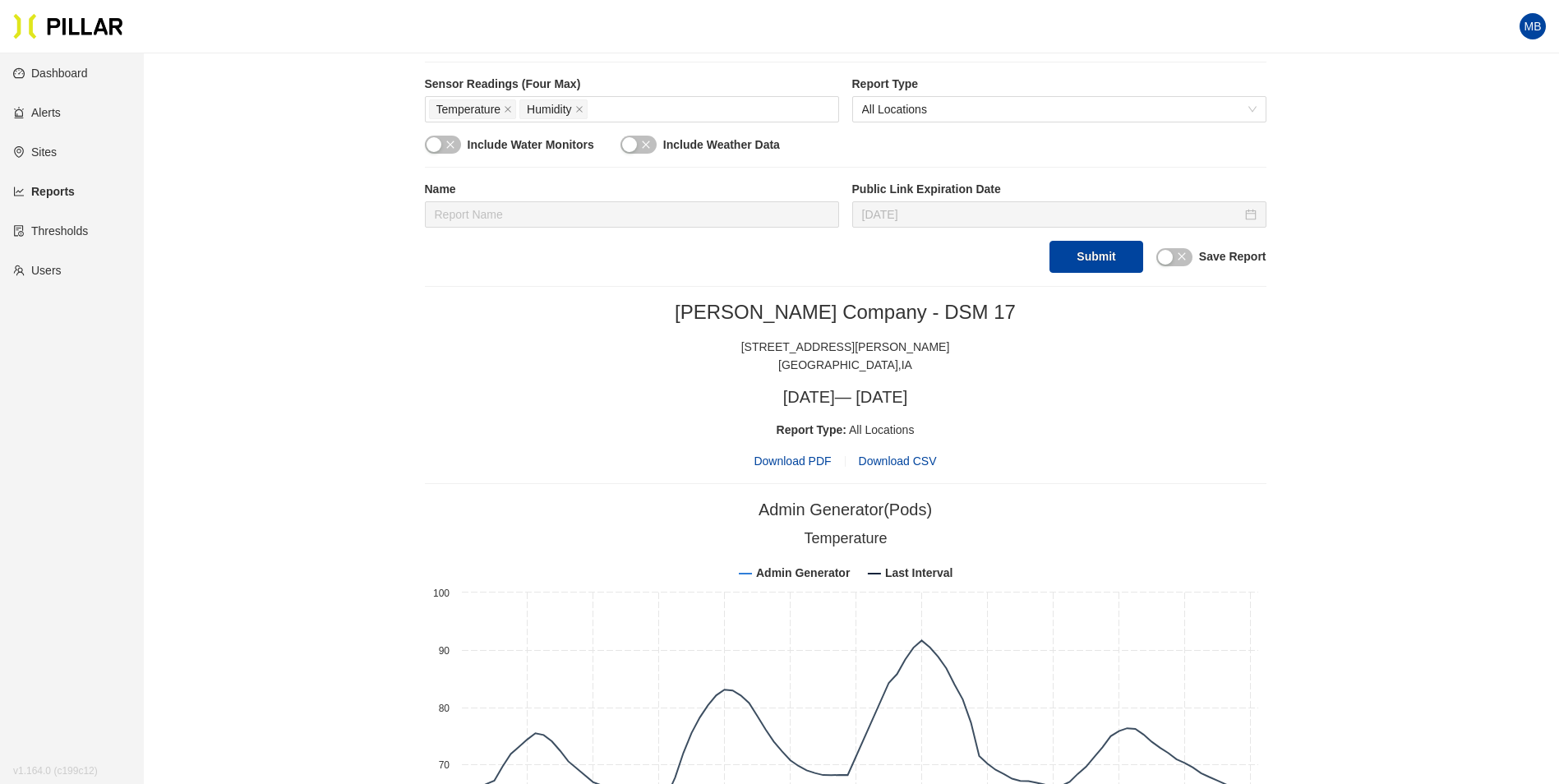
click at [810, 464] on span "Download PDF" at bounding box center [792, 461] width 77 height 18
